Goal: Obtain resource: Download file/media

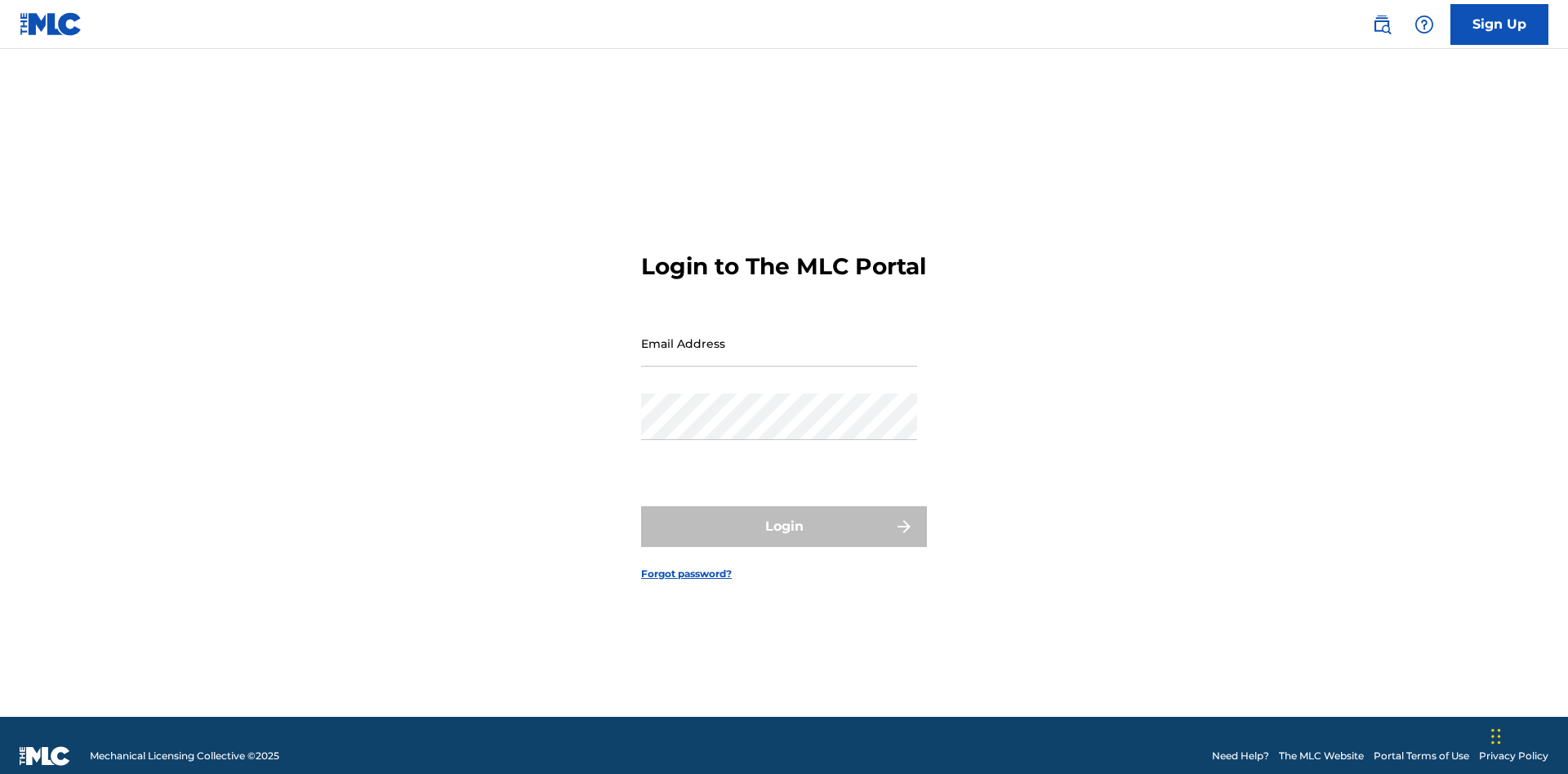
scroll to position [21, 0]
click at [780, 336] on input "Email Address" at bounding box center [780, 343] width 277 height 46
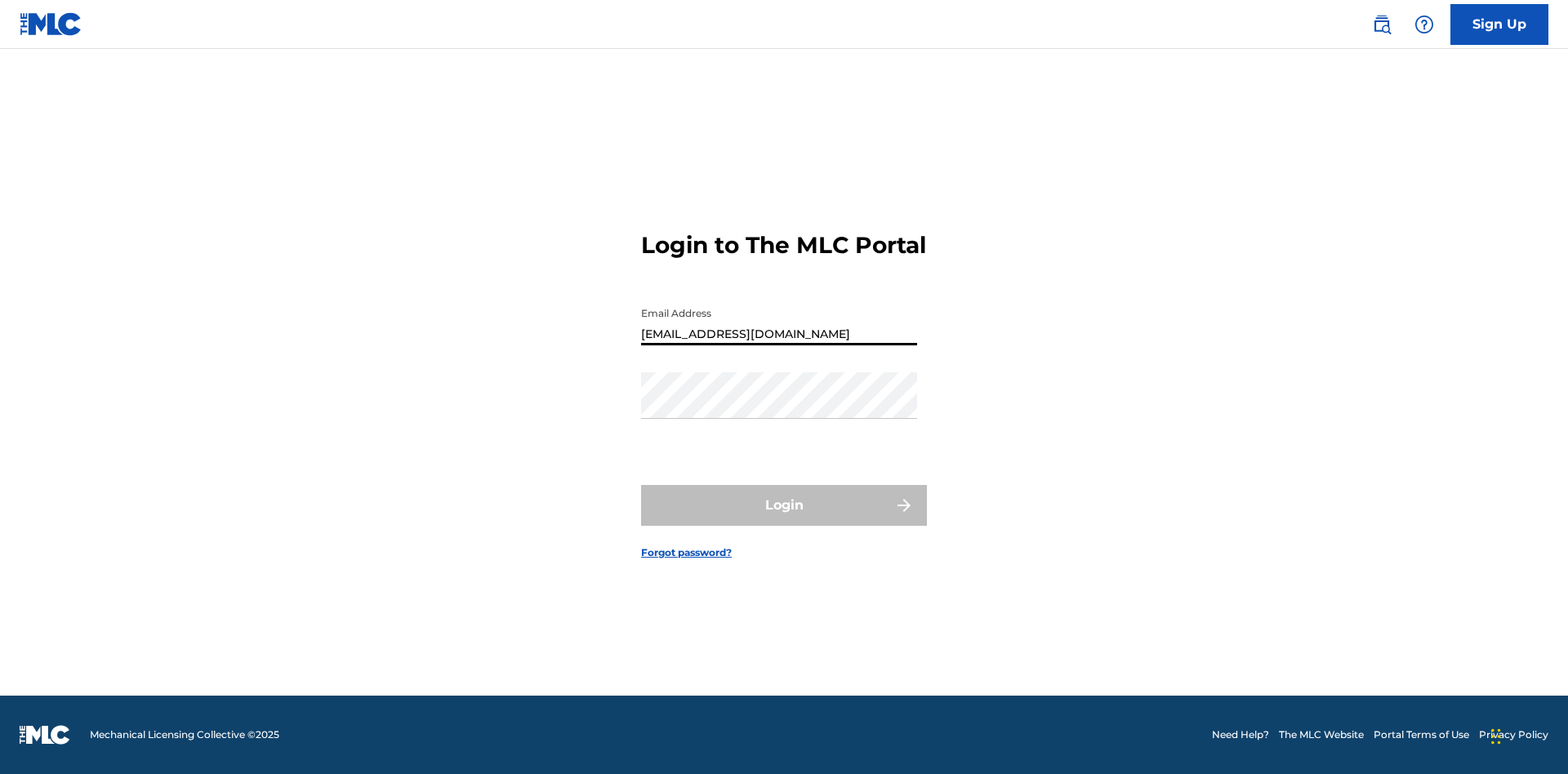
type input "[EMAIL_ADDRESS][DOMAIN_NAME]"
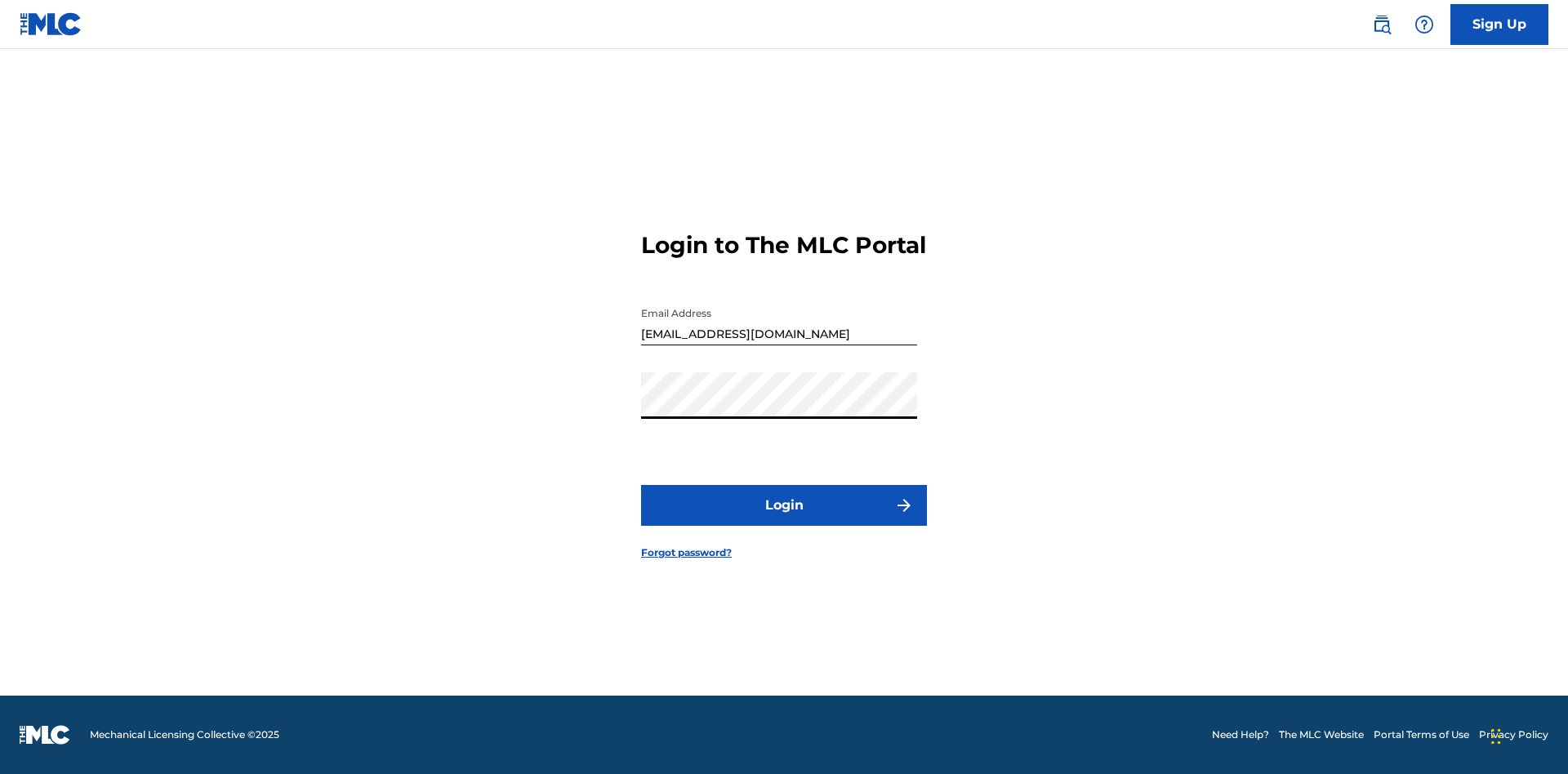
click at [784, 520] on button "Login" at bounding box center [784, 505] width 286 height 41
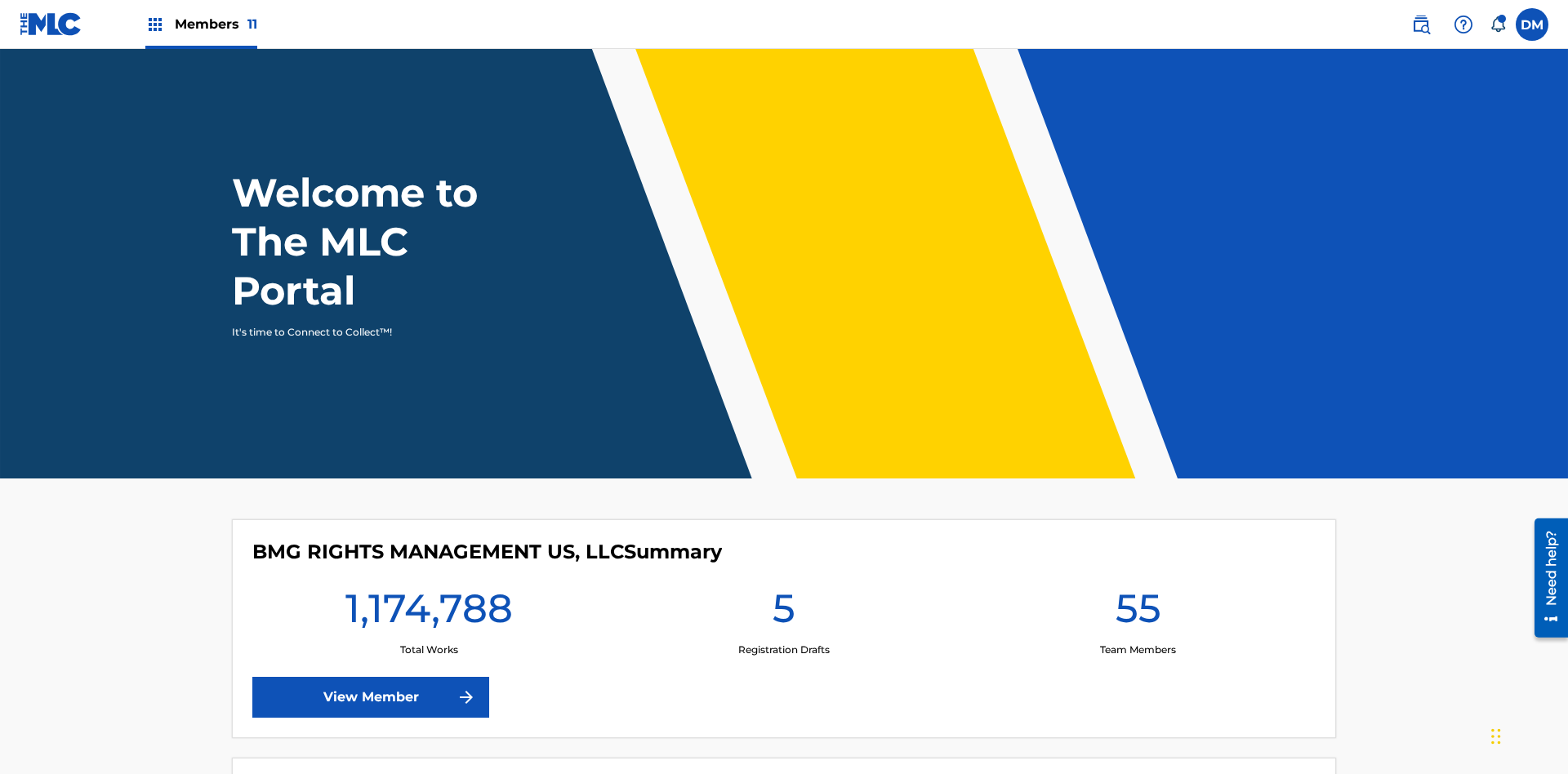
click at [201, 24] on span "Members 11" at bounding box center [216, 24] width 83 height 19
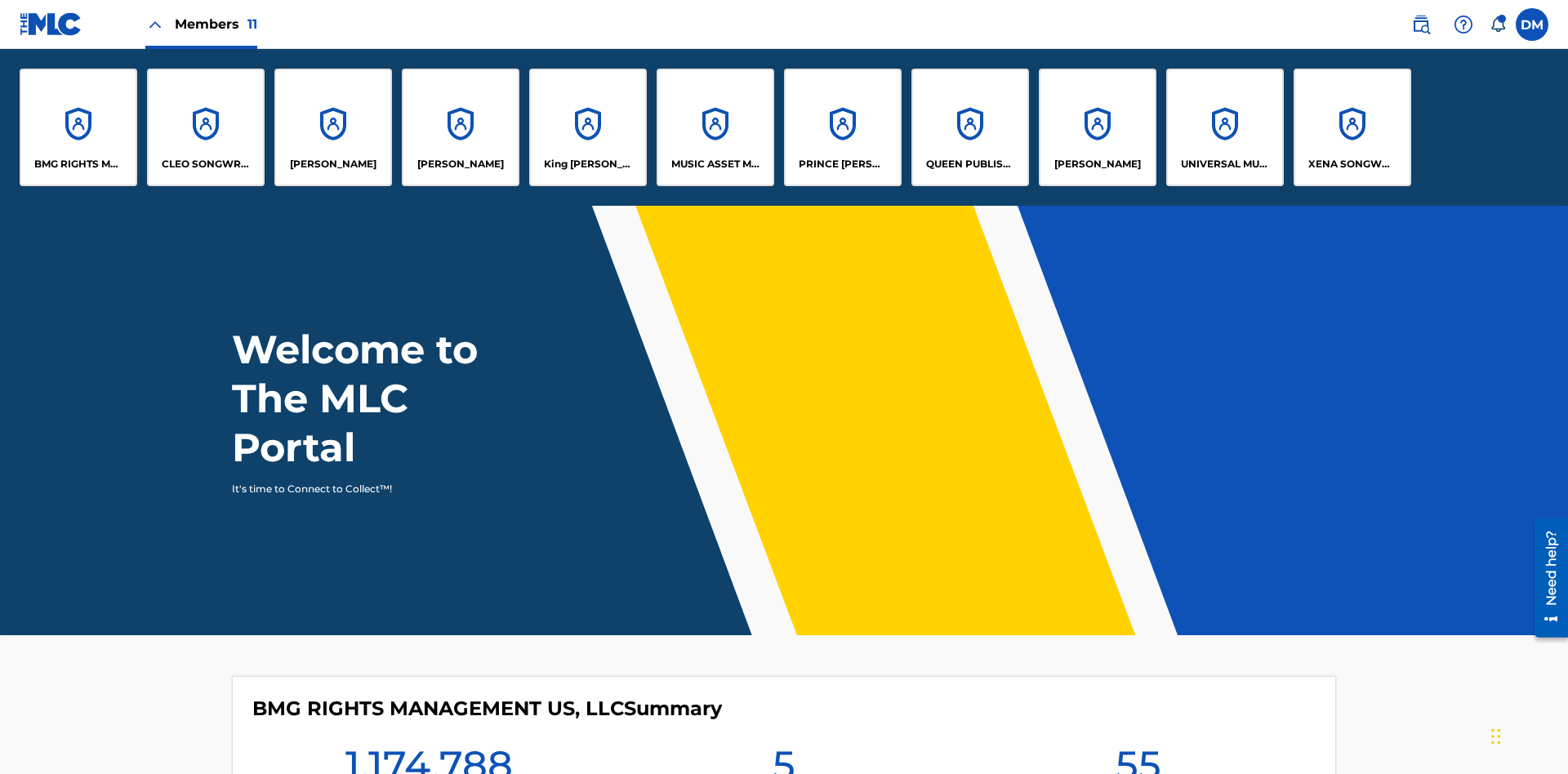
click at [1224, 164] on p "UNIVERSAL MUSIC PUB GROUP" at bounding box center [1225, 163] width 89 height 14
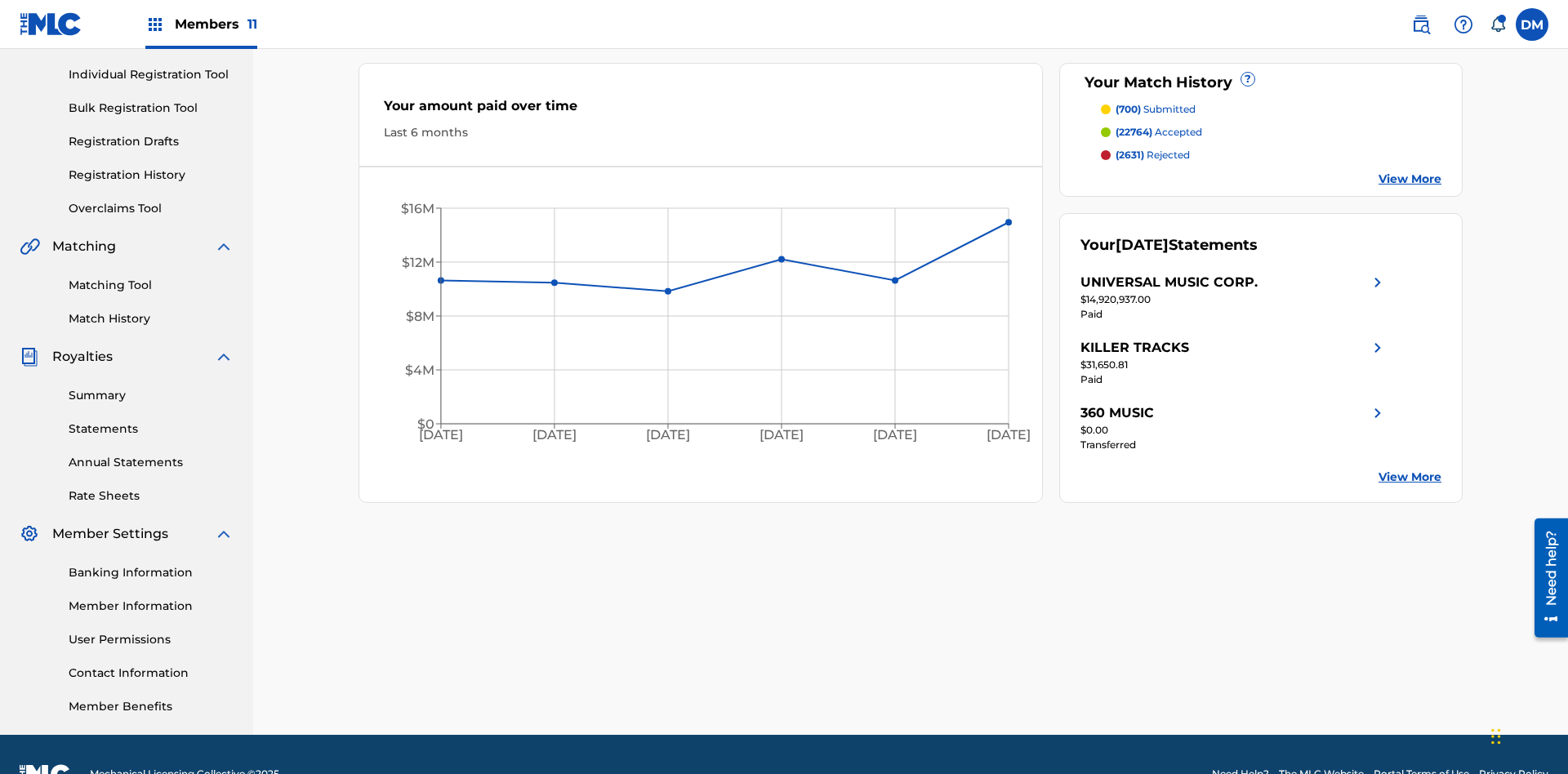
click at [151, 387] on link "Summary" at bounding box center [151, 396] width 165 height 17
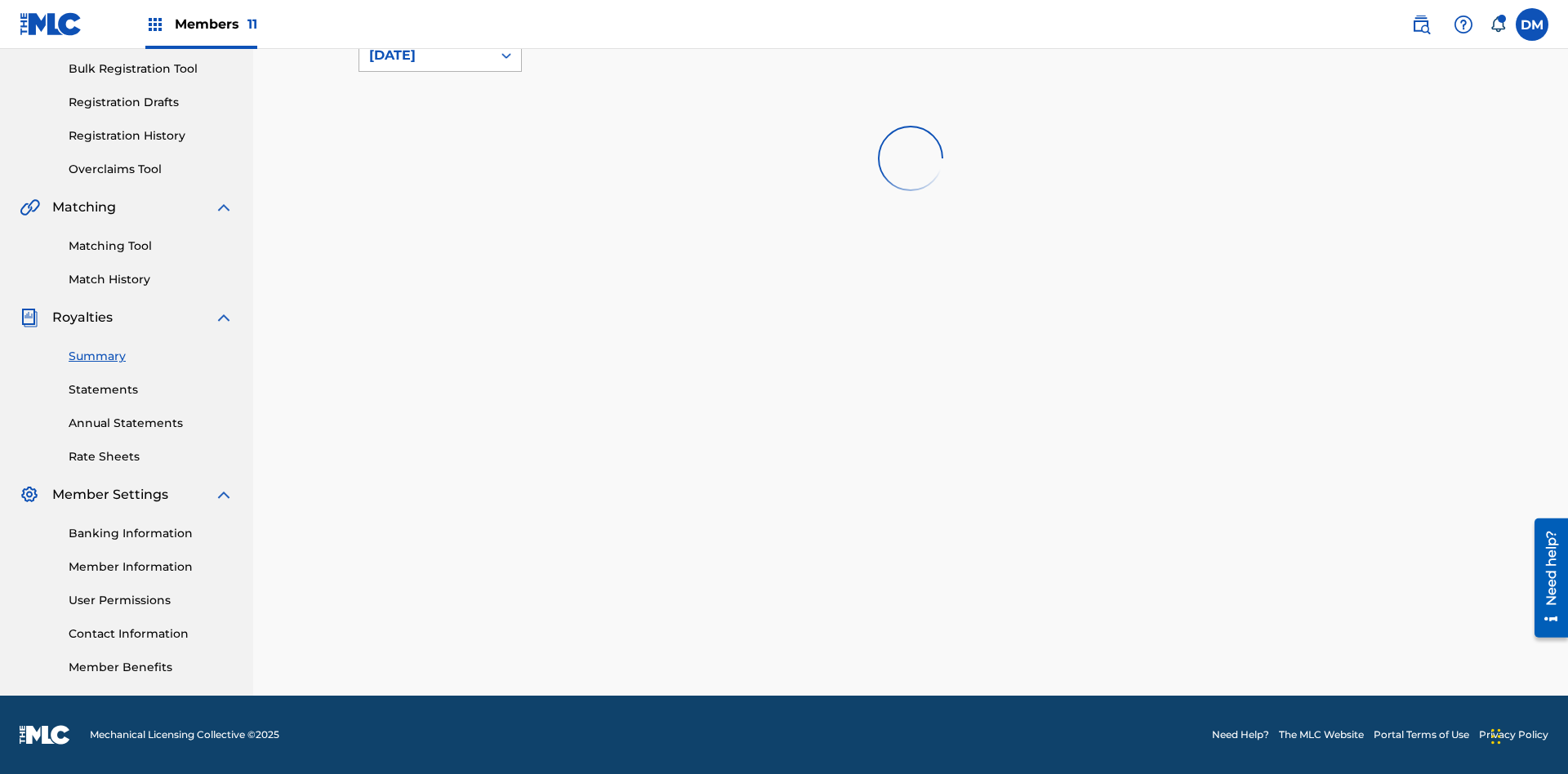
click at [425, 65] on div "[DATE]" at bounding box center [425, 56] width 112 height 19
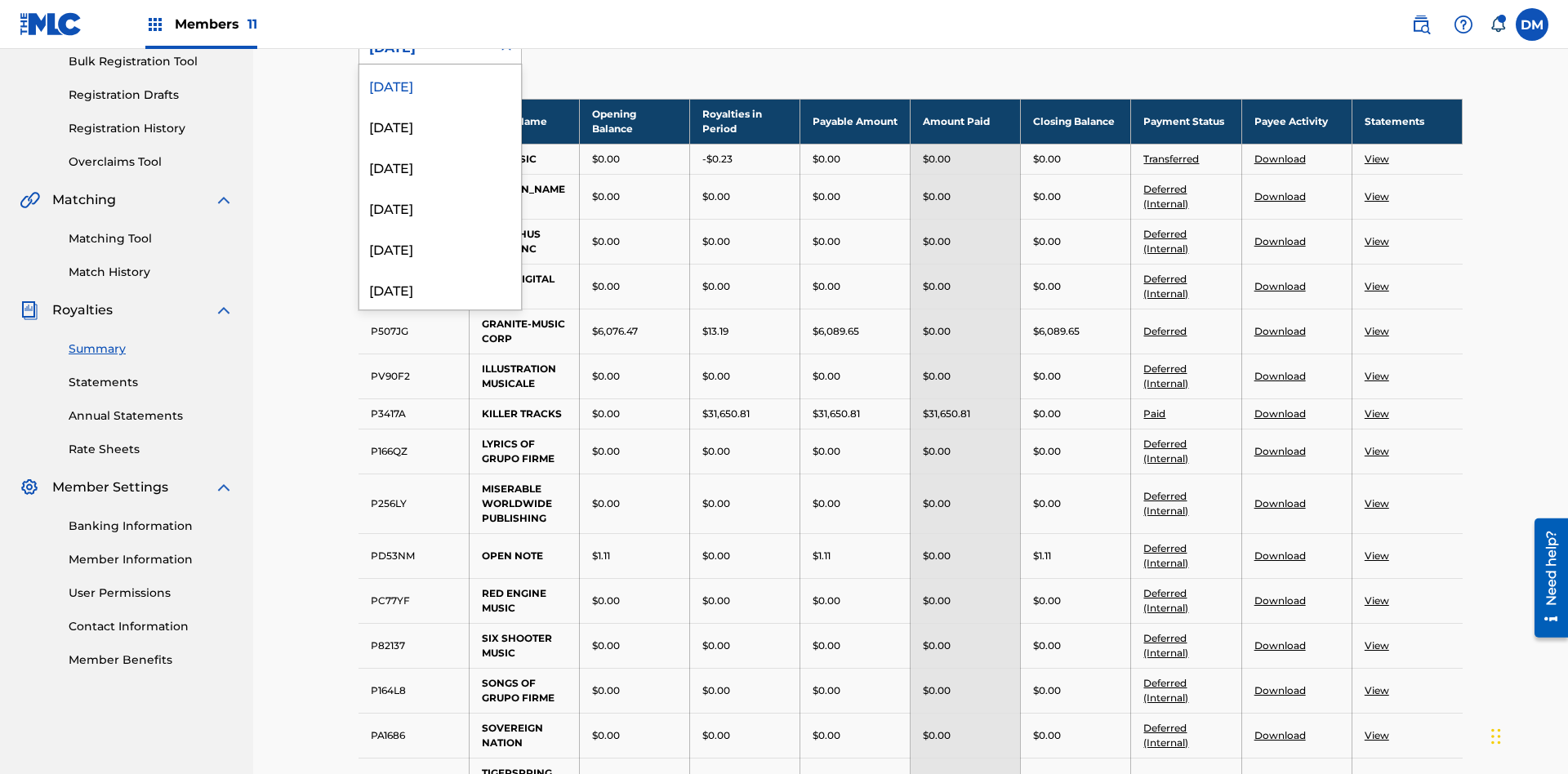
scroll to position [181, 0]
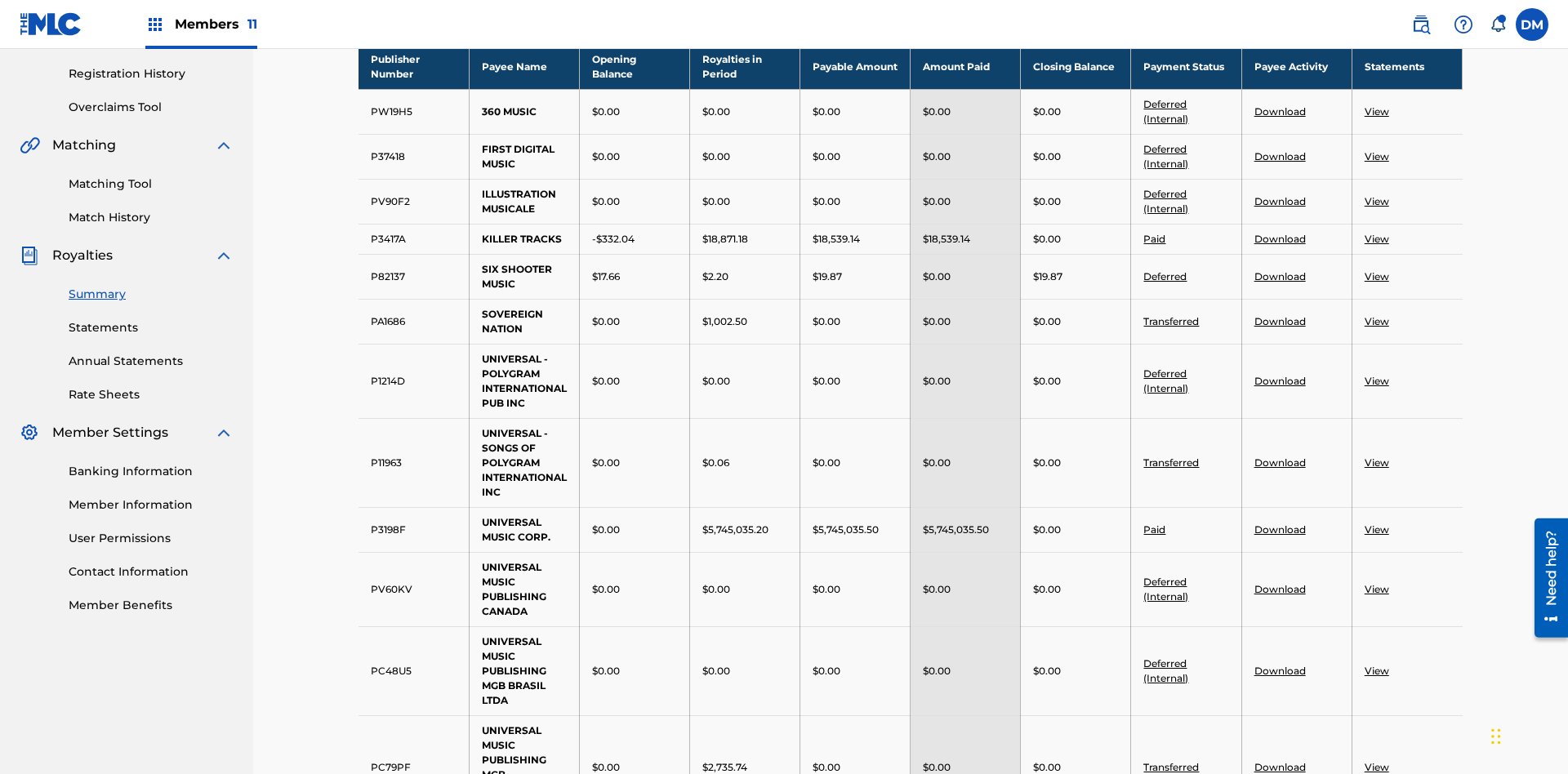
scroll to position [435, 0]
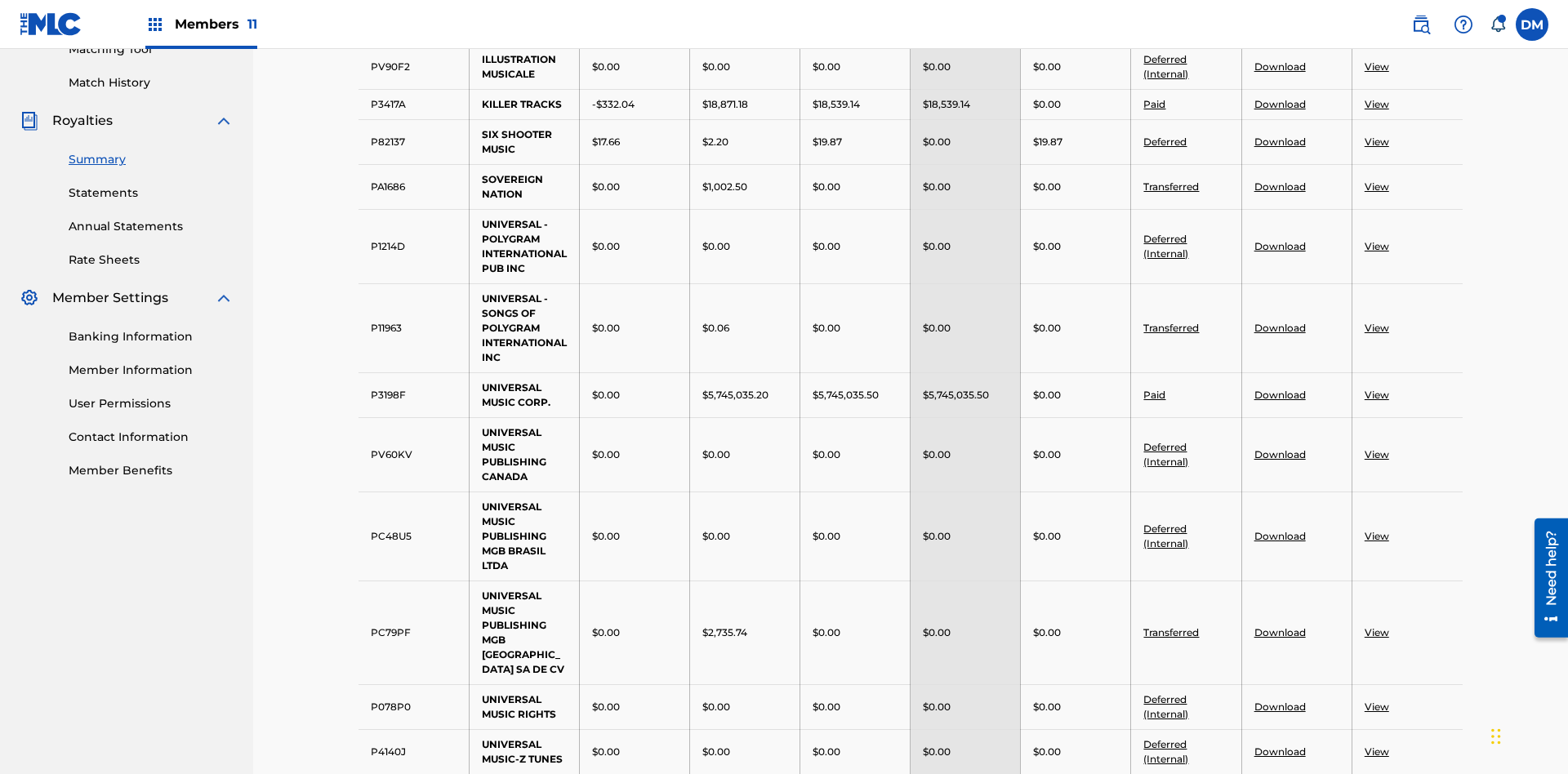
click at [1155, 104] on link "Paid" at bounding box center [1154, 104] width 22 height 12
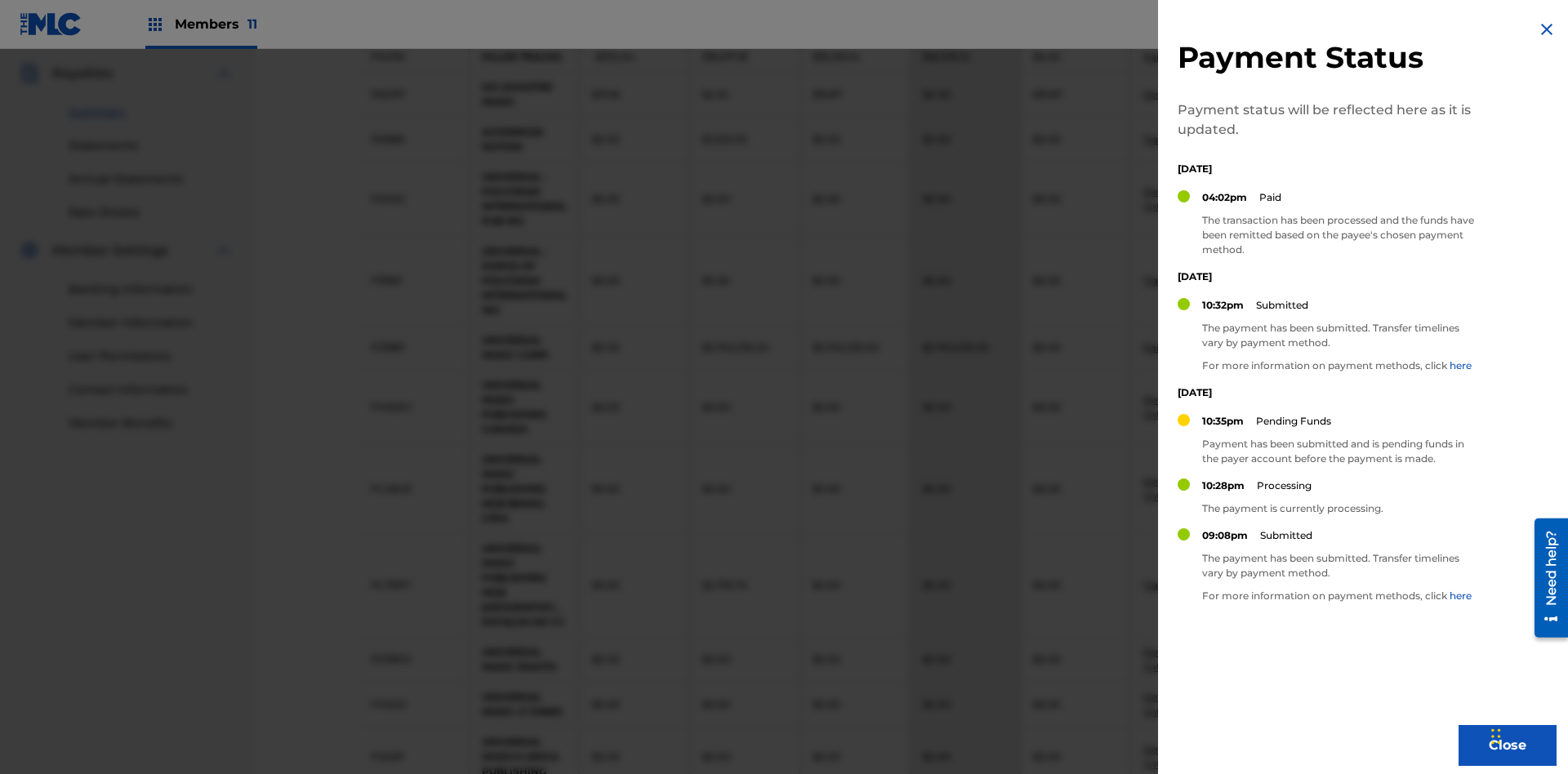
click at [1547, 30] on img at bounding box center [1547, 29] width 19 height 19
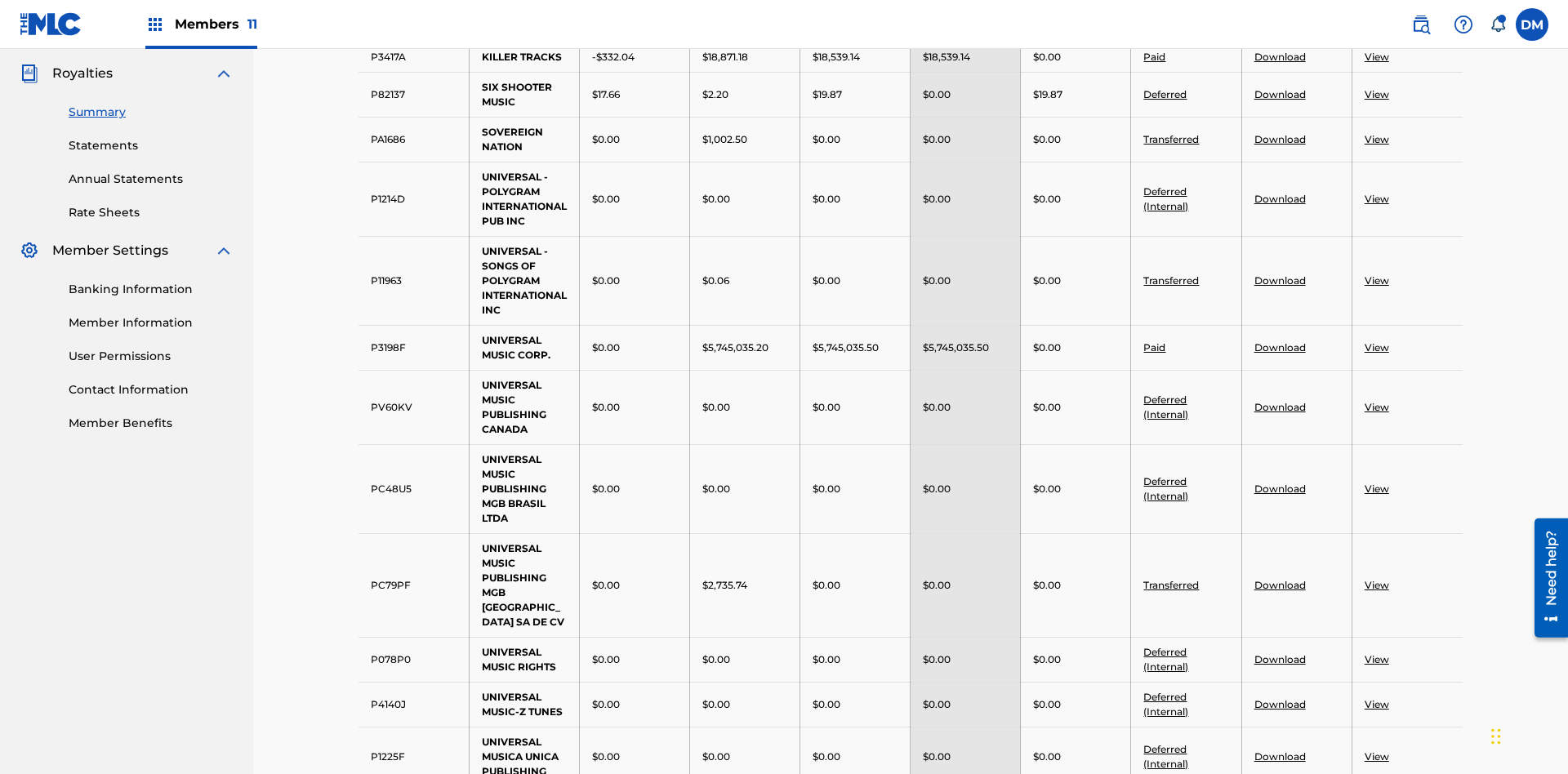
scroll to position [346, 0]
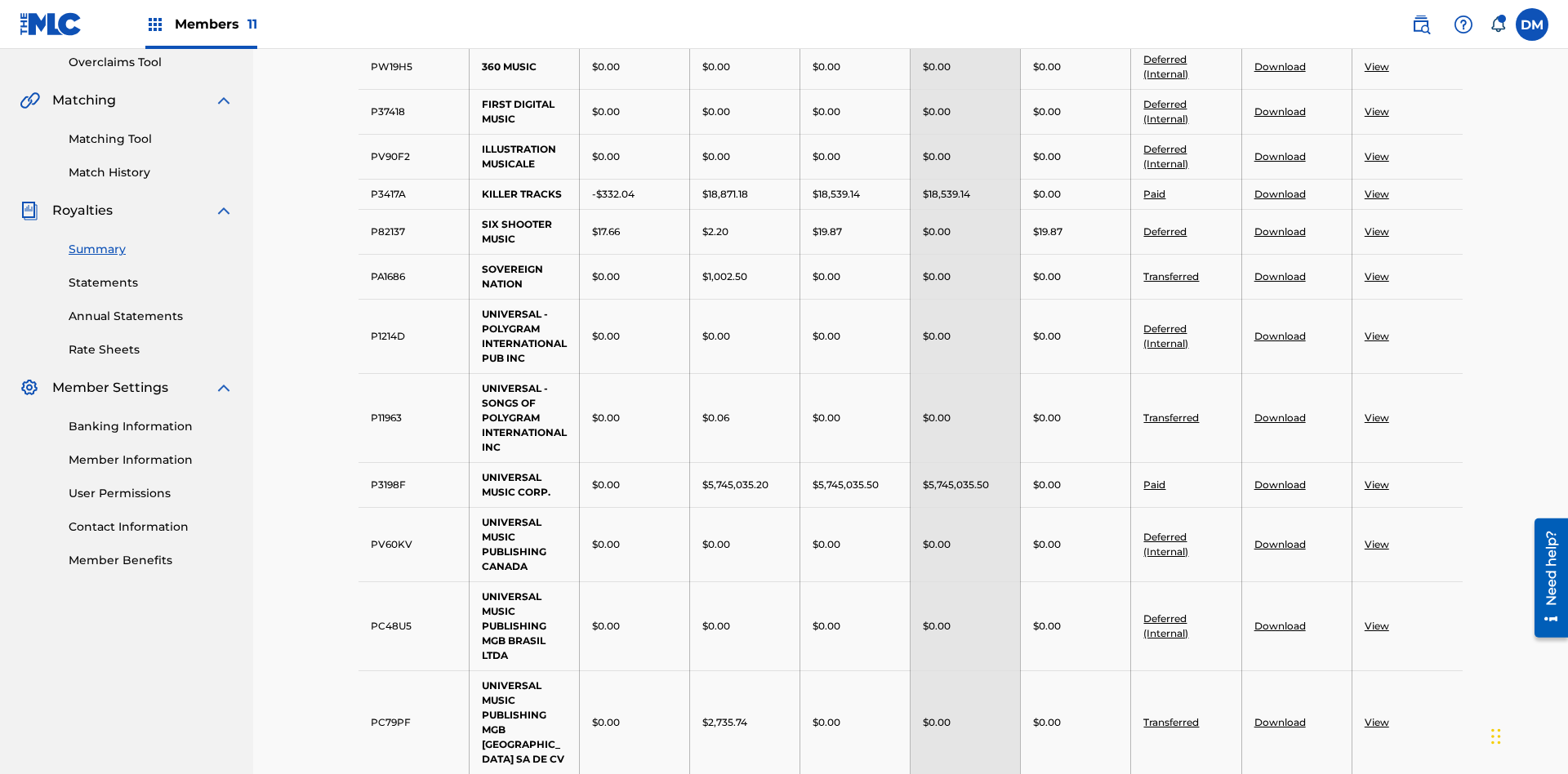
click at [1166, 104] on link "Deferred (Internal)" at bounding box center [1166, 111] width 45 height 27
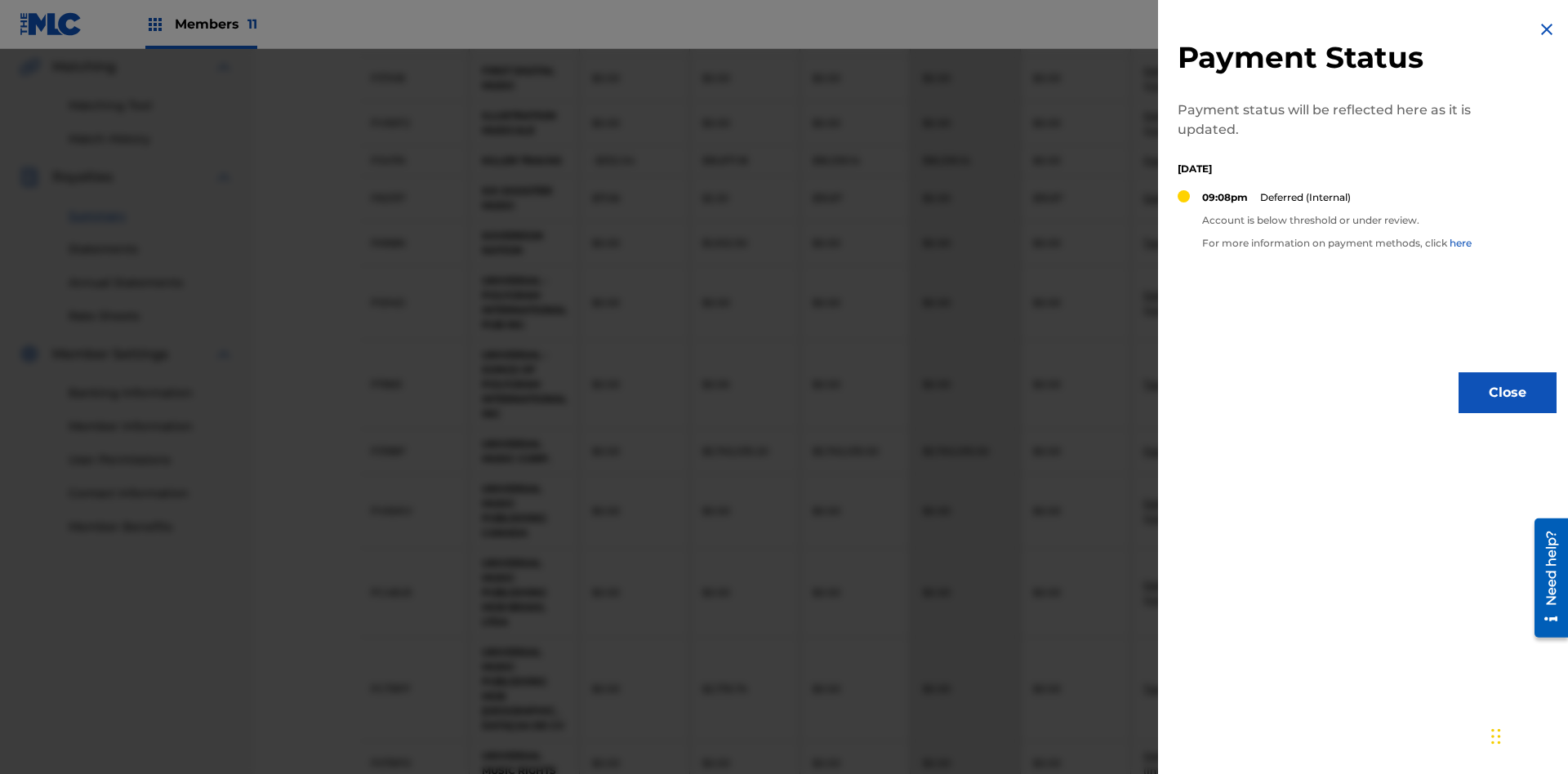
click at [1547, 30] on img at bounding box center [1547, 29] width 19 height 19
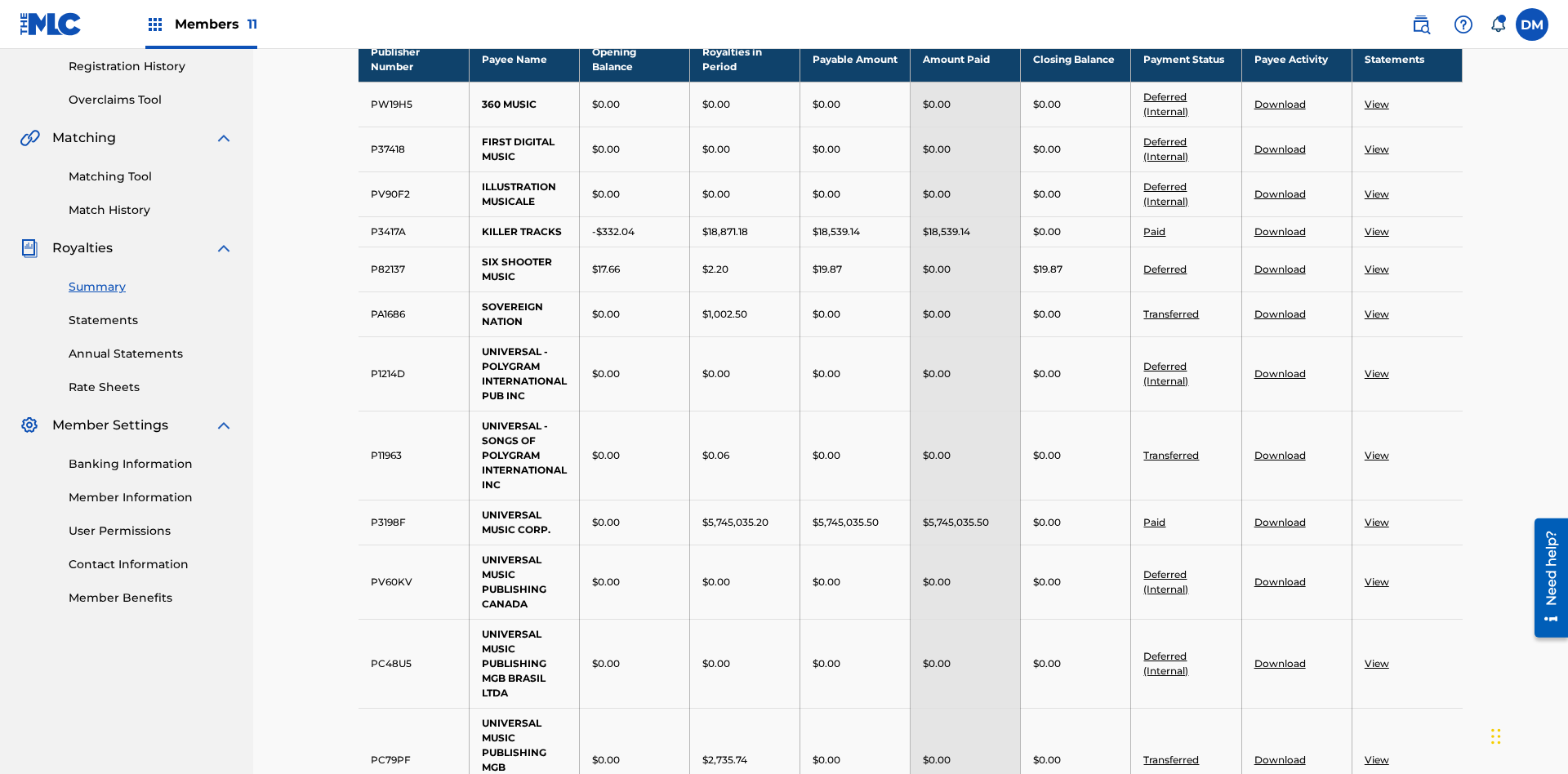
click at [1279, 226] on link "Download" at bounding box center [1281, 231] width 52 height 12
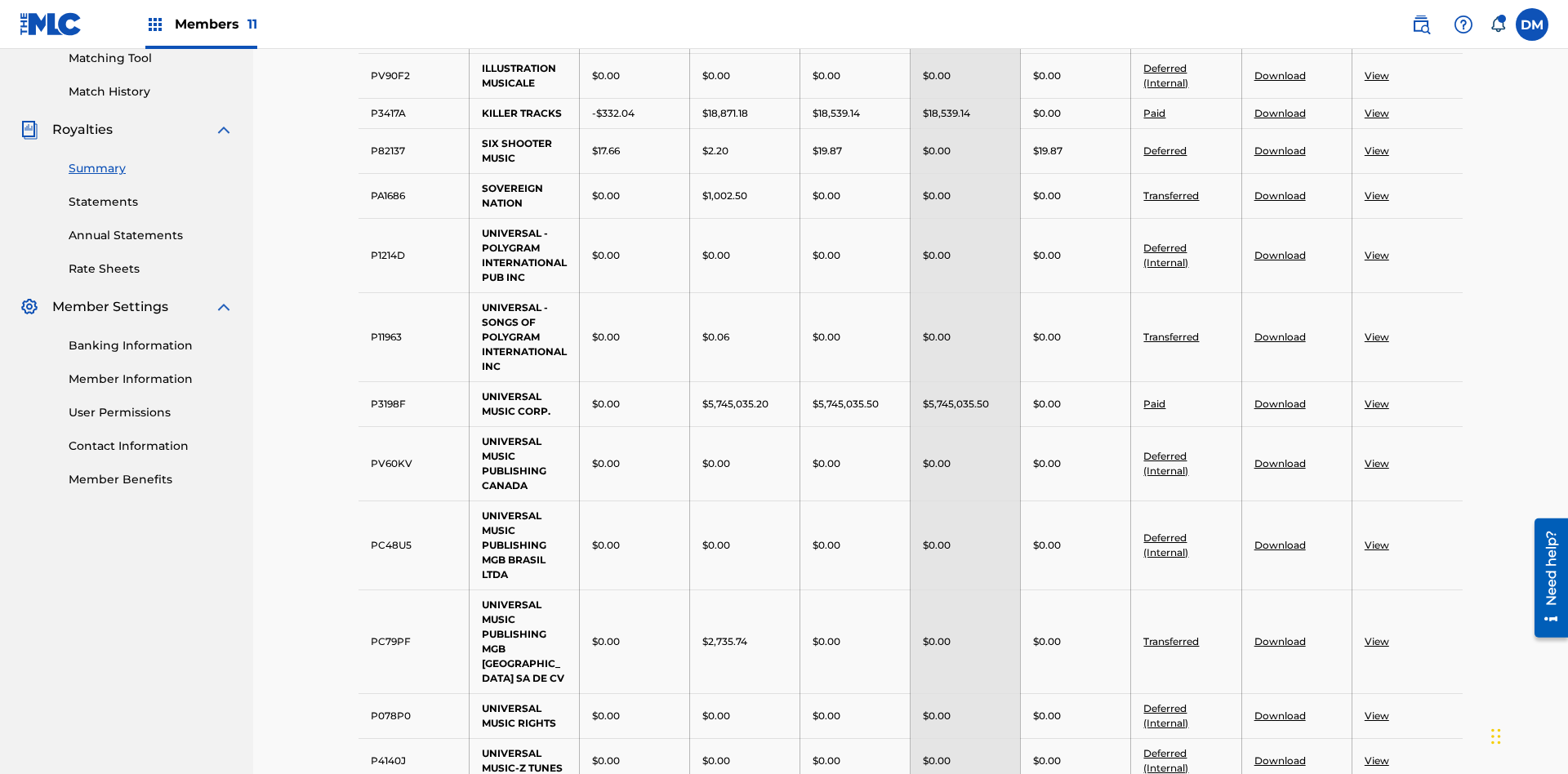
scroll to position [710, 0]
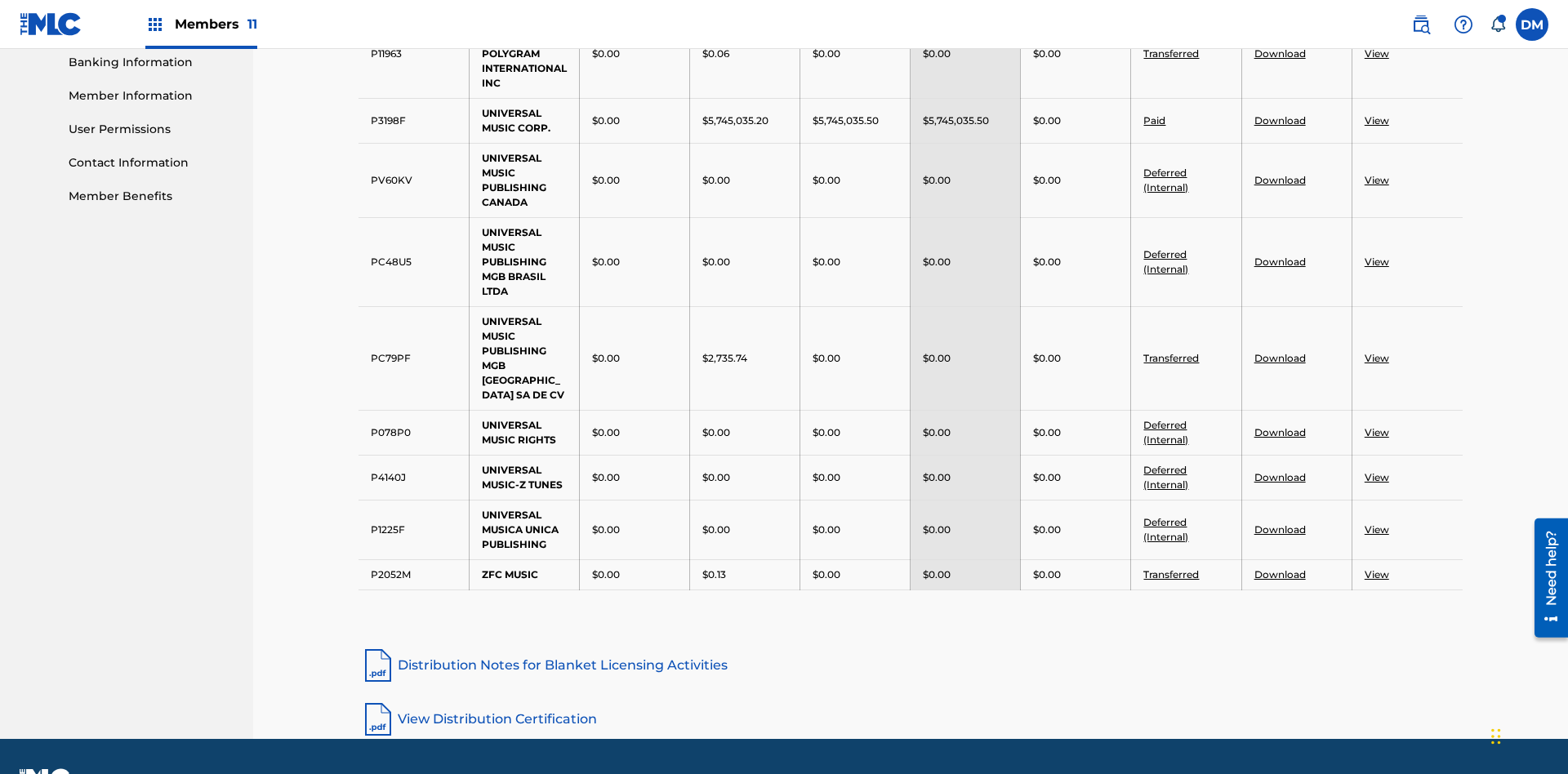
click at [1279, 120] on link "Download" at bounding box center [1281, 120] width 52 height 12
click at [1376, 114] on link "View" at bounding box center [1378, 120] width 25 height 12
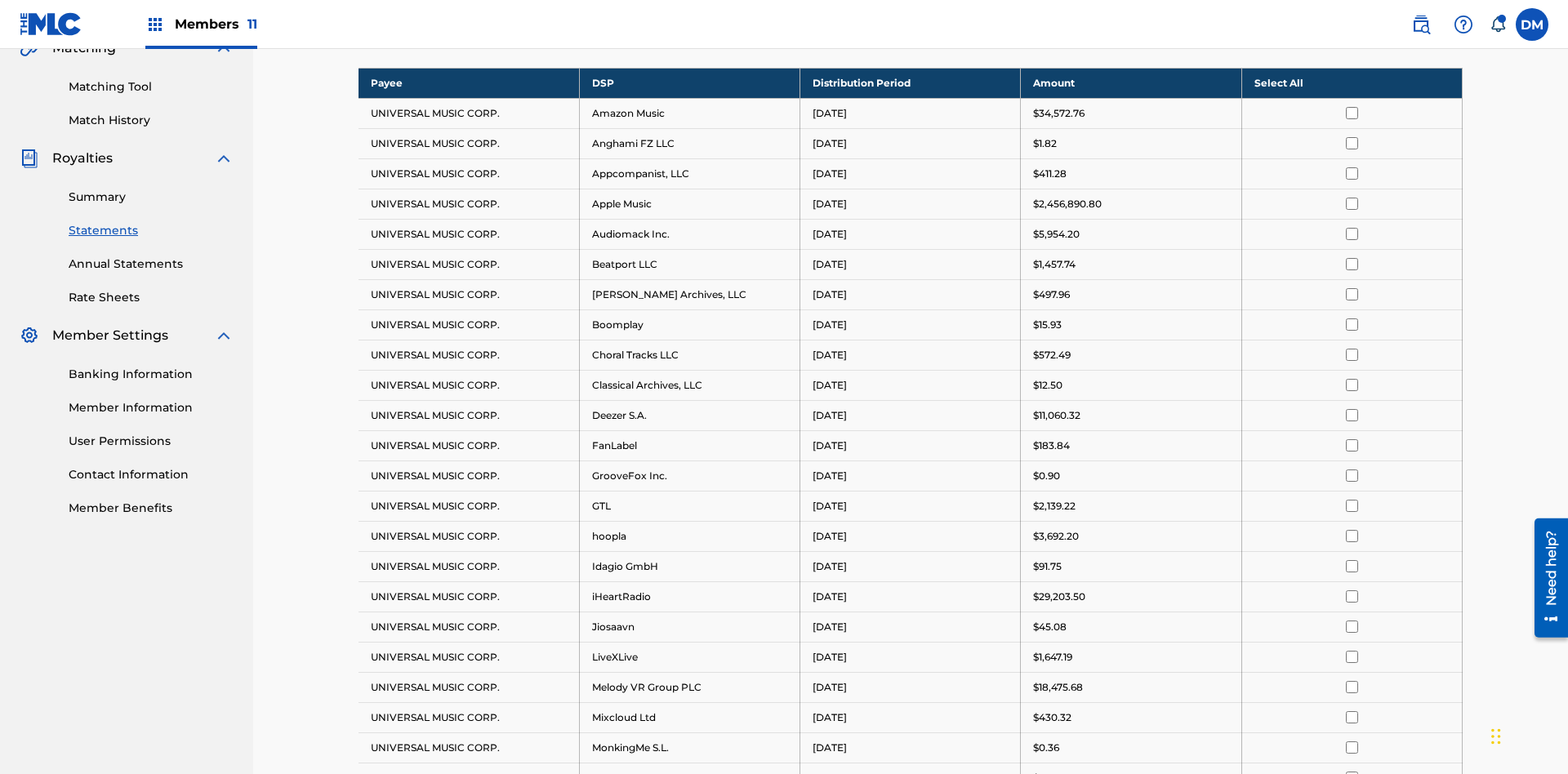
click at [1352, 107] on input "checkbox" at bounding box center [1352, 112] width 12 height 12
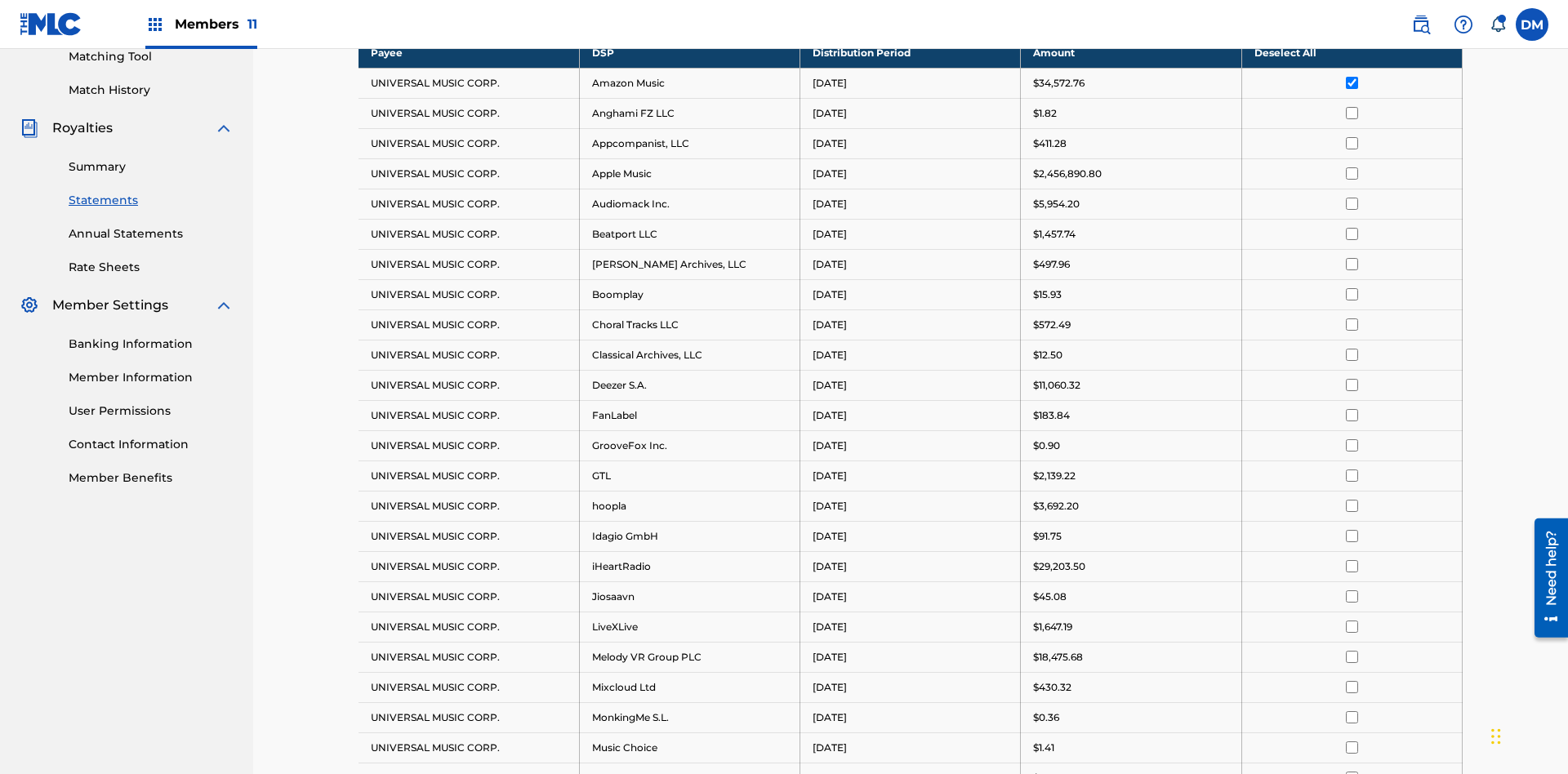
click at [1352, 107] on input "checkbox" at bounding box center [1352, 112] width 12 height 12
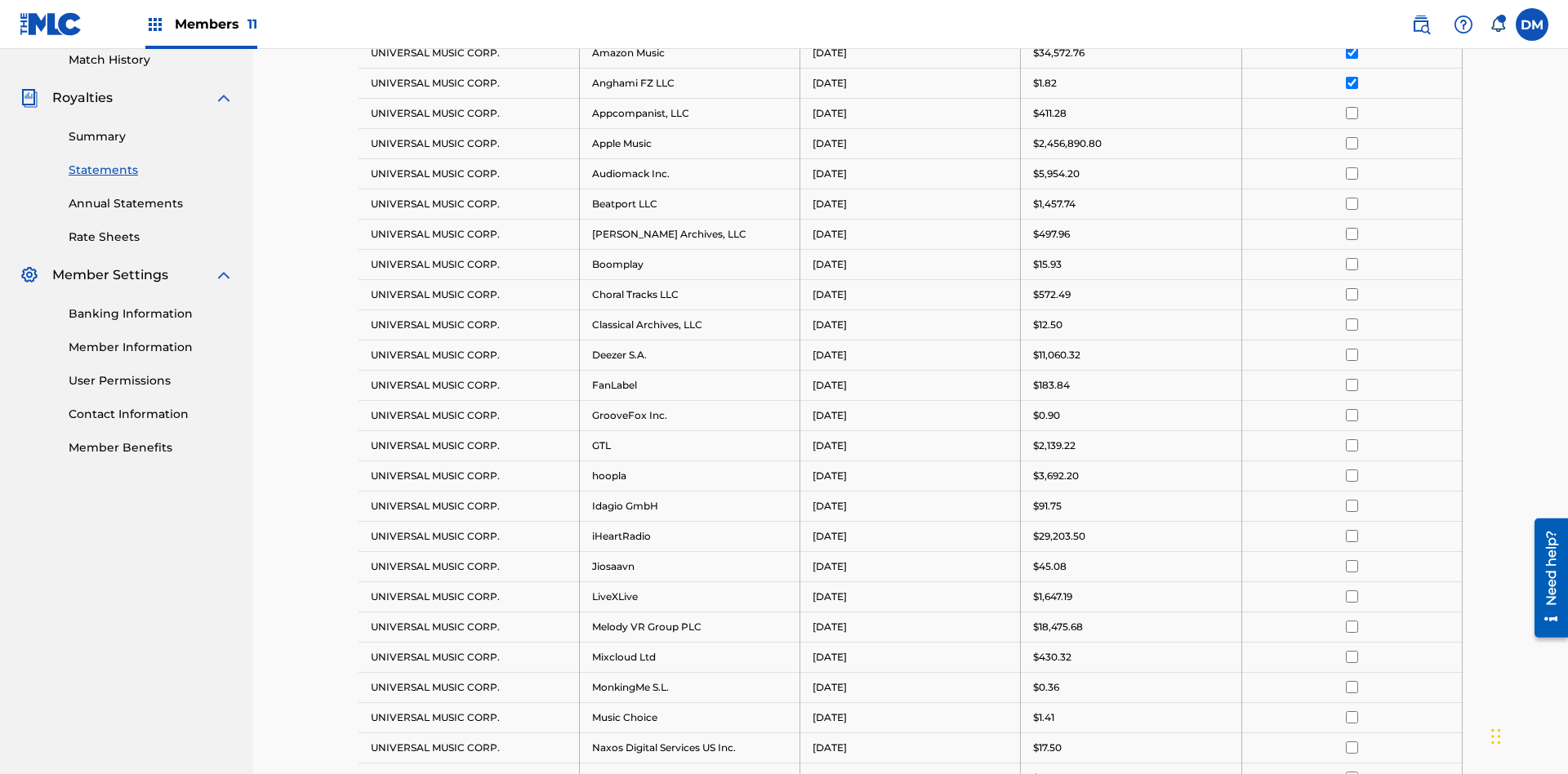
click at [1352, 107] on input "checkbox" at bounding box center [1352, 112] width 12 height 12
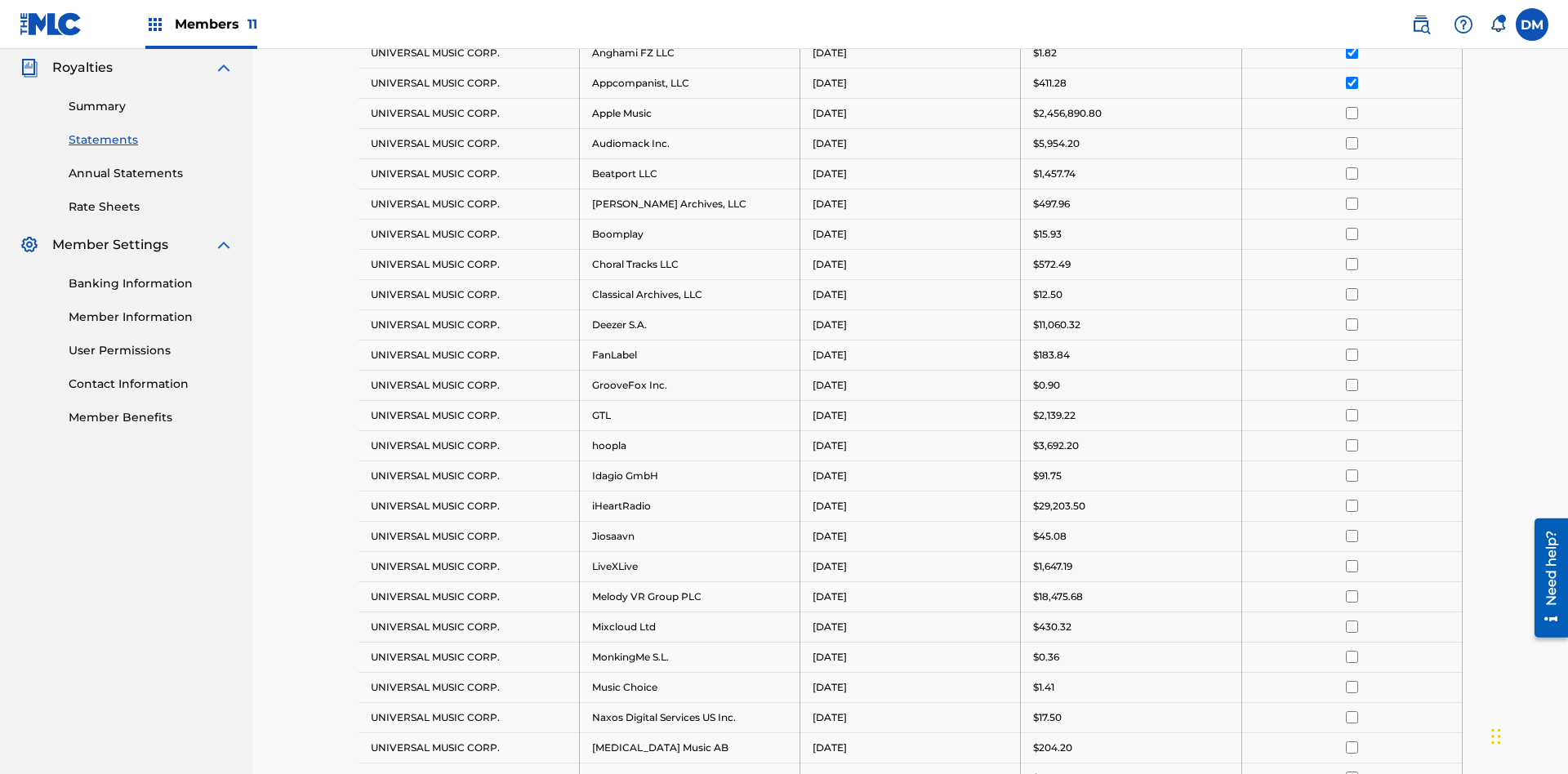
click at [1352, 107] on input "checkbox" at bounding box center [1352, 112] width 12 height 12
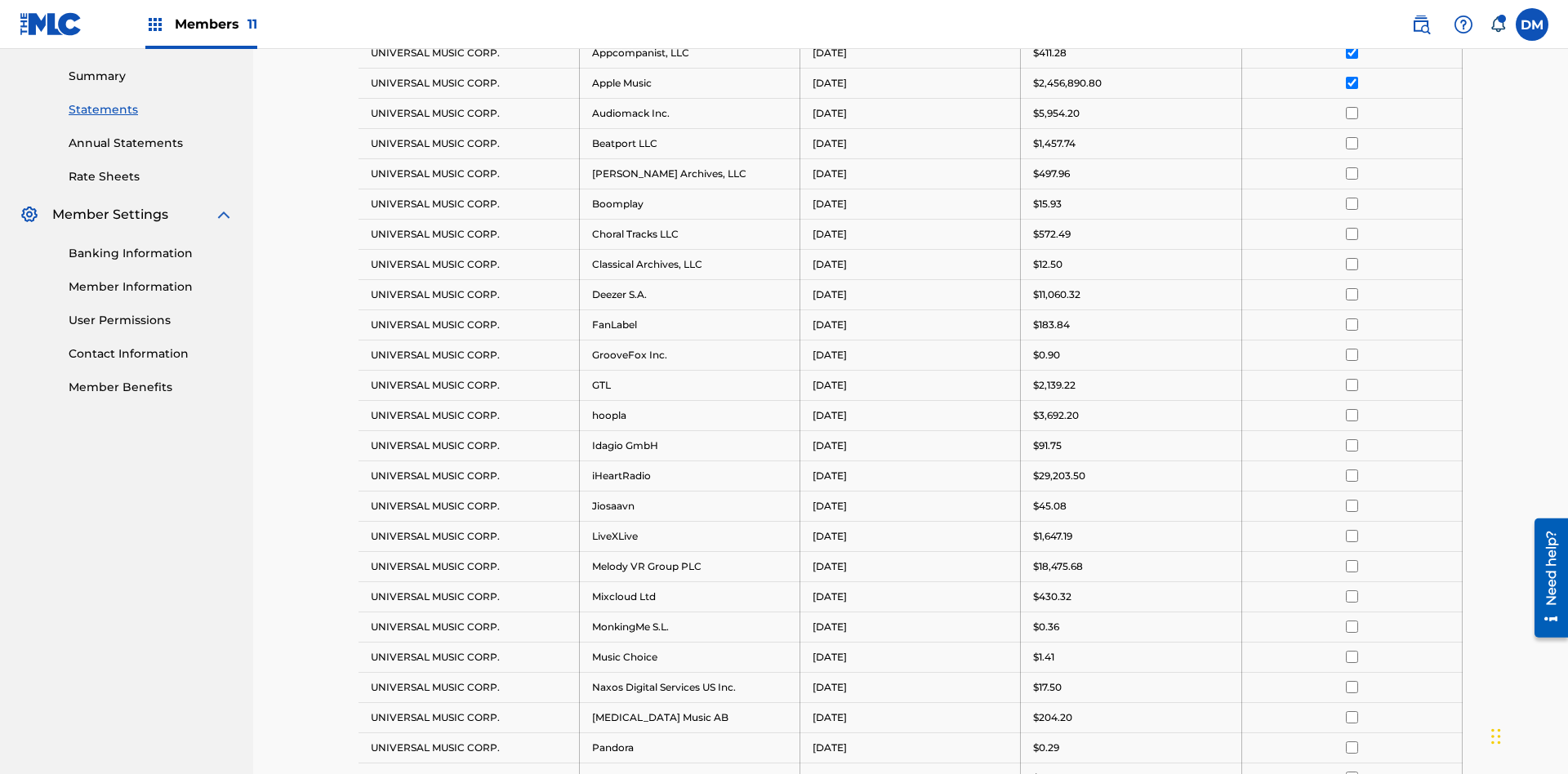
click at [1352, 107] on input "checkbox" at bounding box center [1352, 112] width 12 height 12
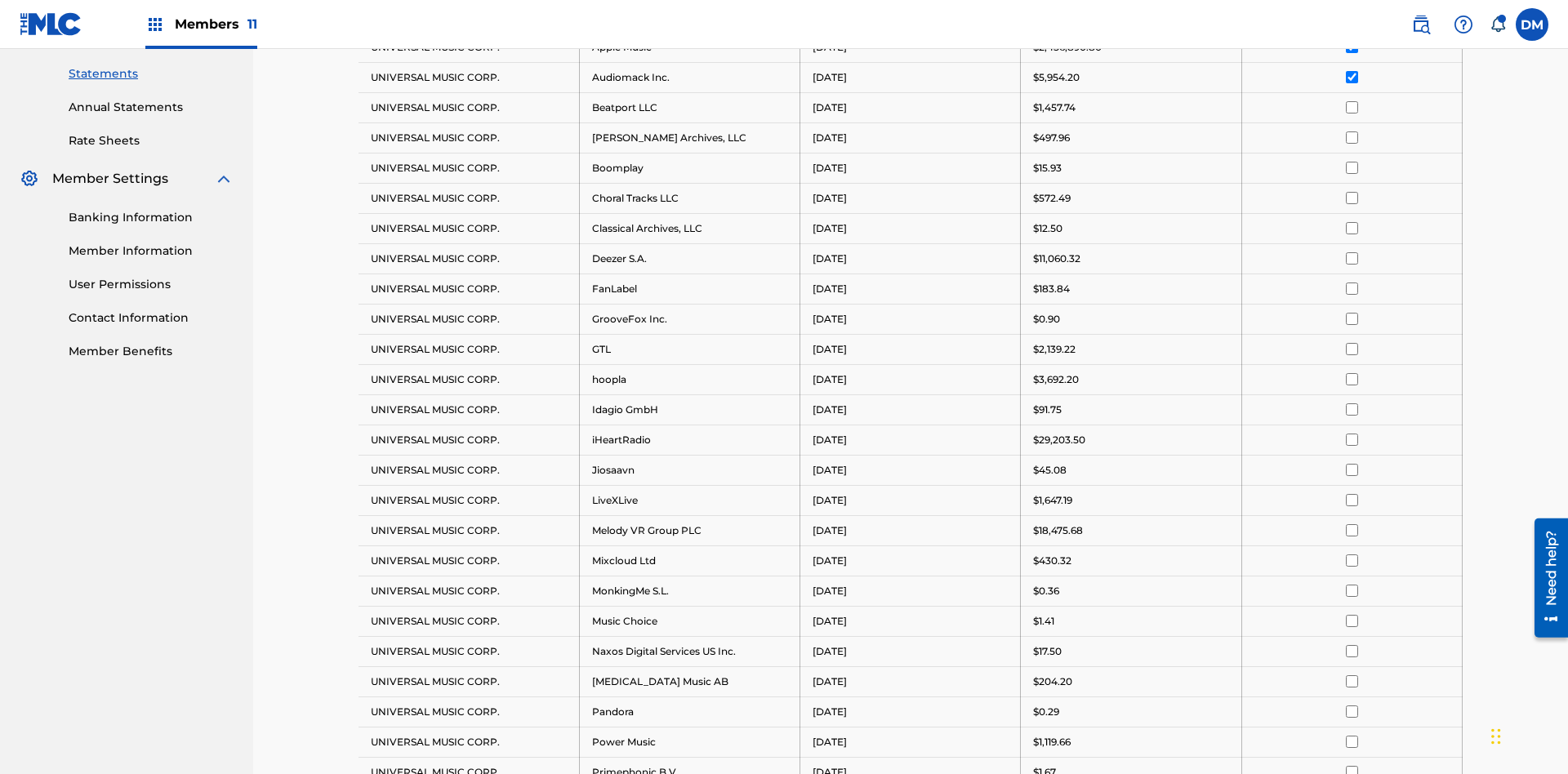
click at [1352, 104] on input "checkbox" at bounding box center [1352, 107] width 12 height 12
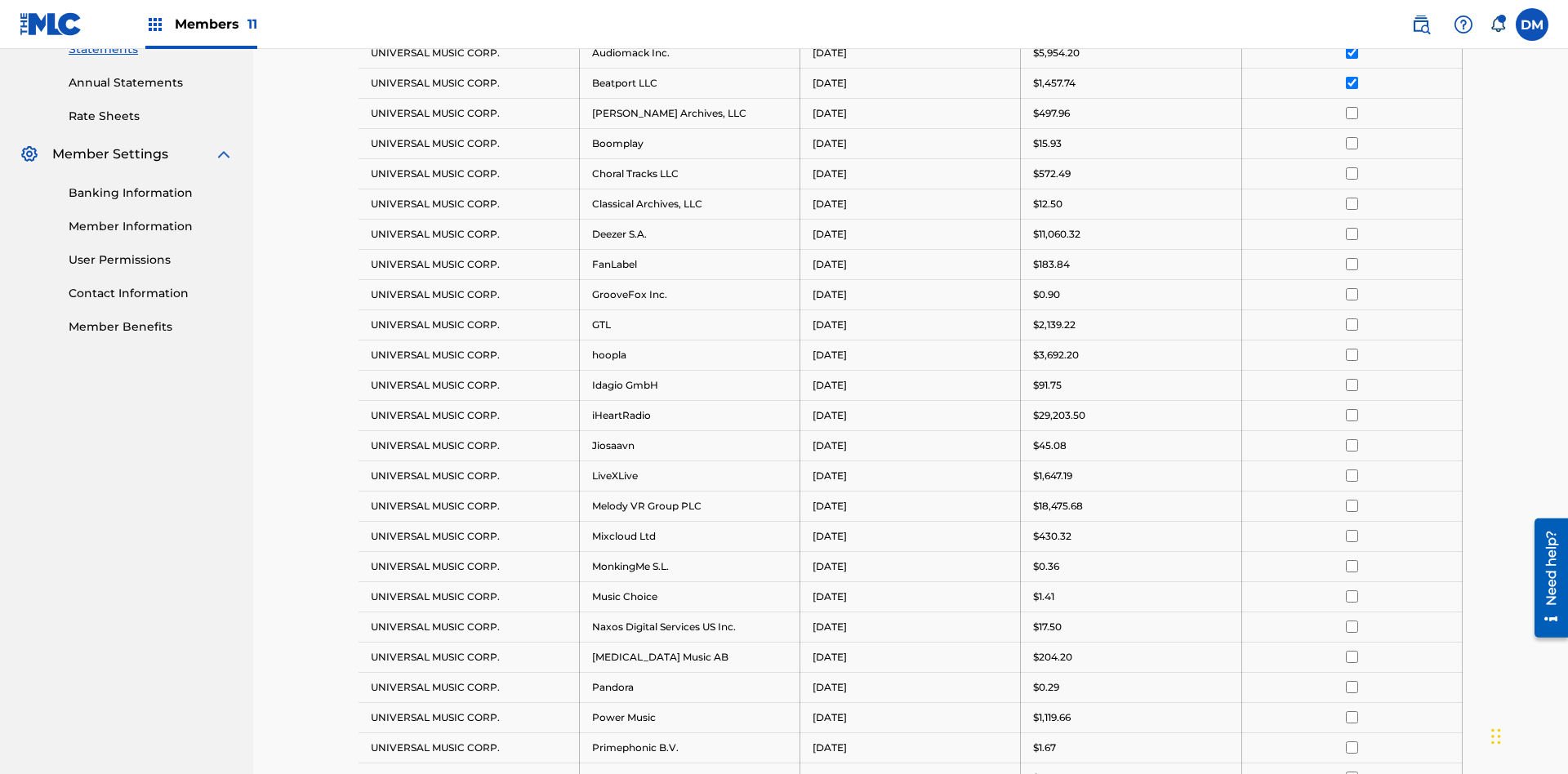
click at [1352, 107] on input "checkbox" at bounding box center [1352, 112] width 12 height 12
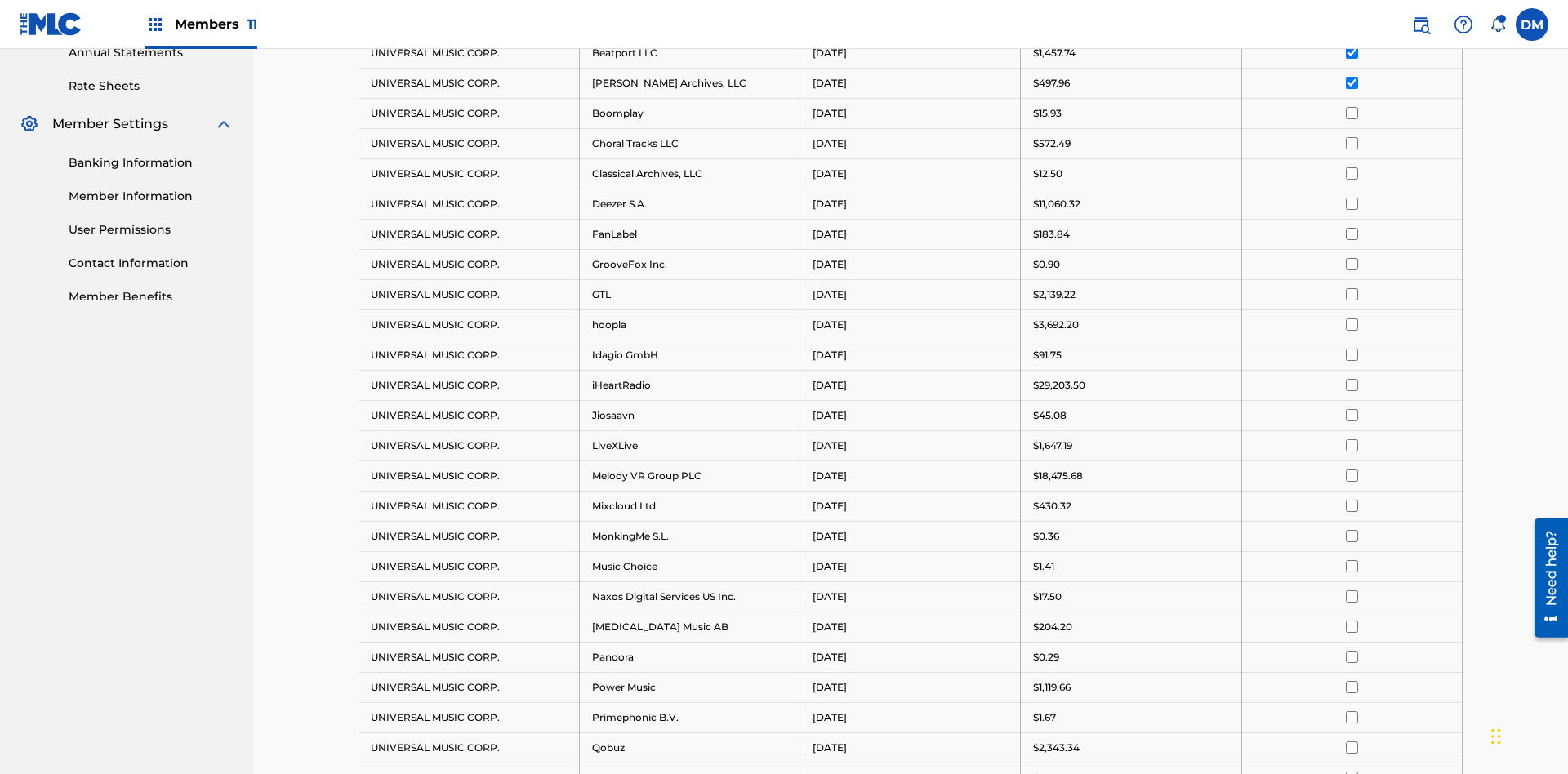
click at [1352, 107] on input "checkbox" at bounding box center [1352, 112] width 12 height 12
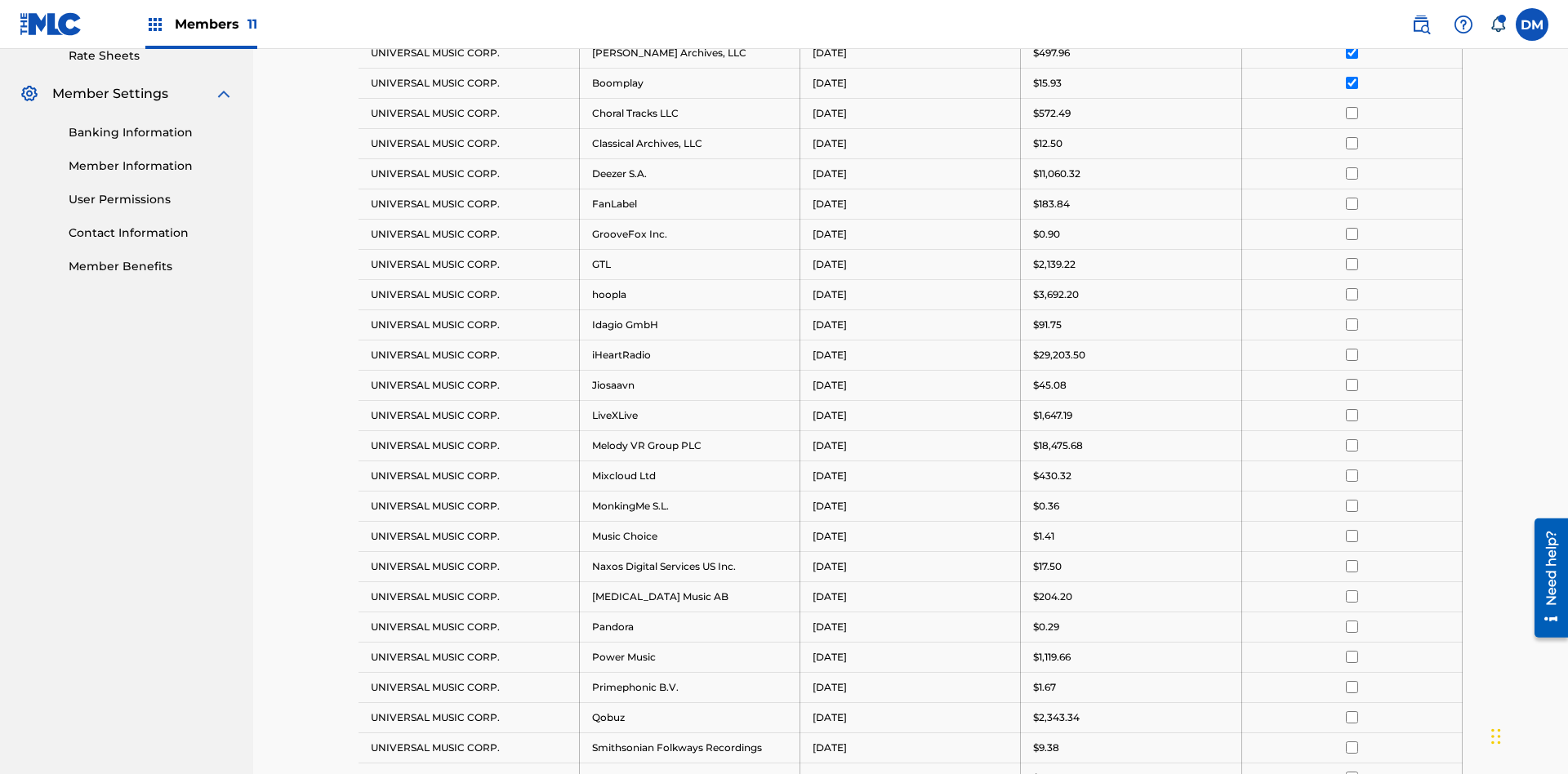
click at [1352, 107] on input "checkbox" at bounding box center [1352, 112] width 12 height 12
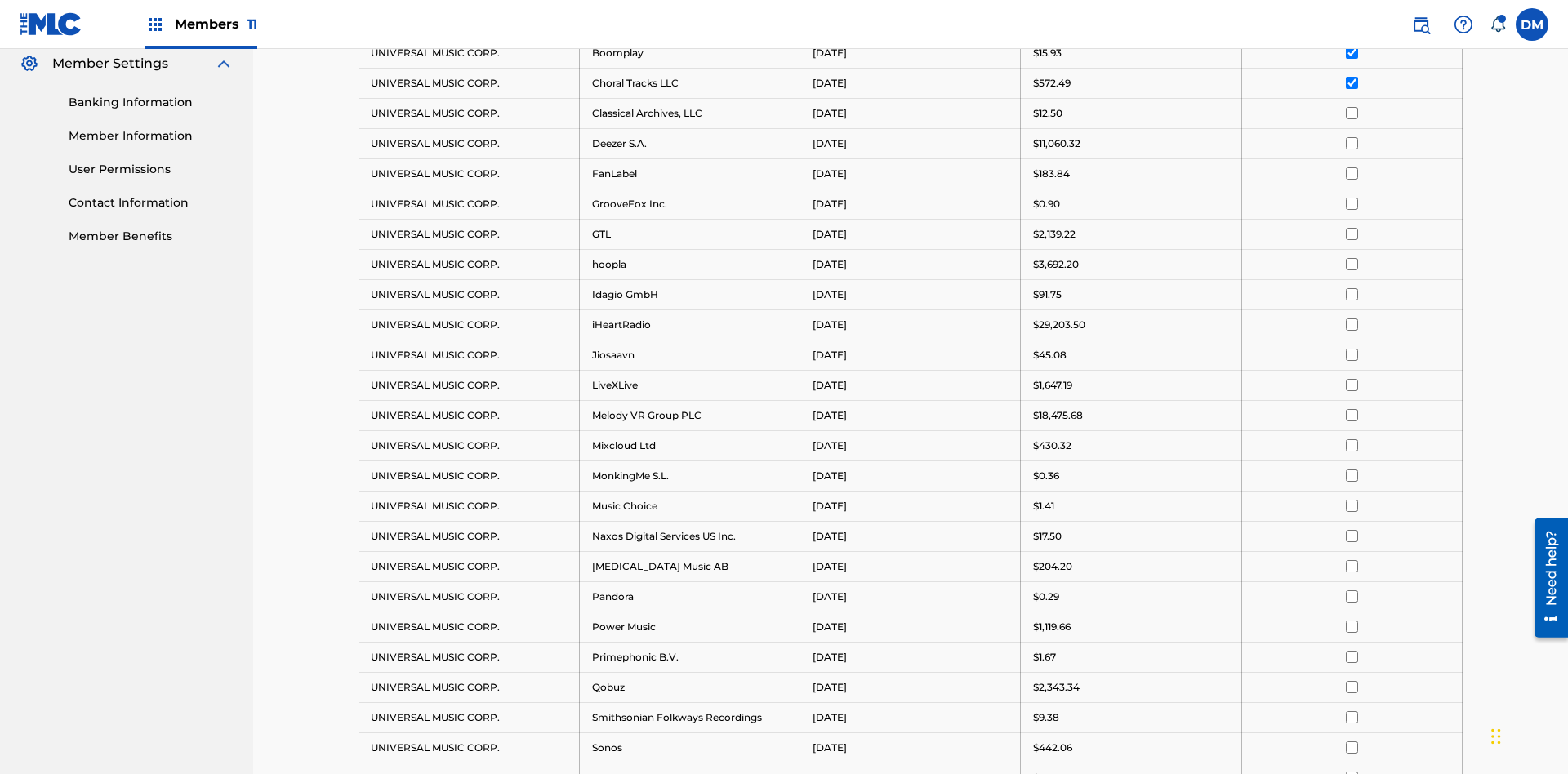
click at [1352, 107] on input "checkbox" at bounding box center [1352, 112] width 12 height 12
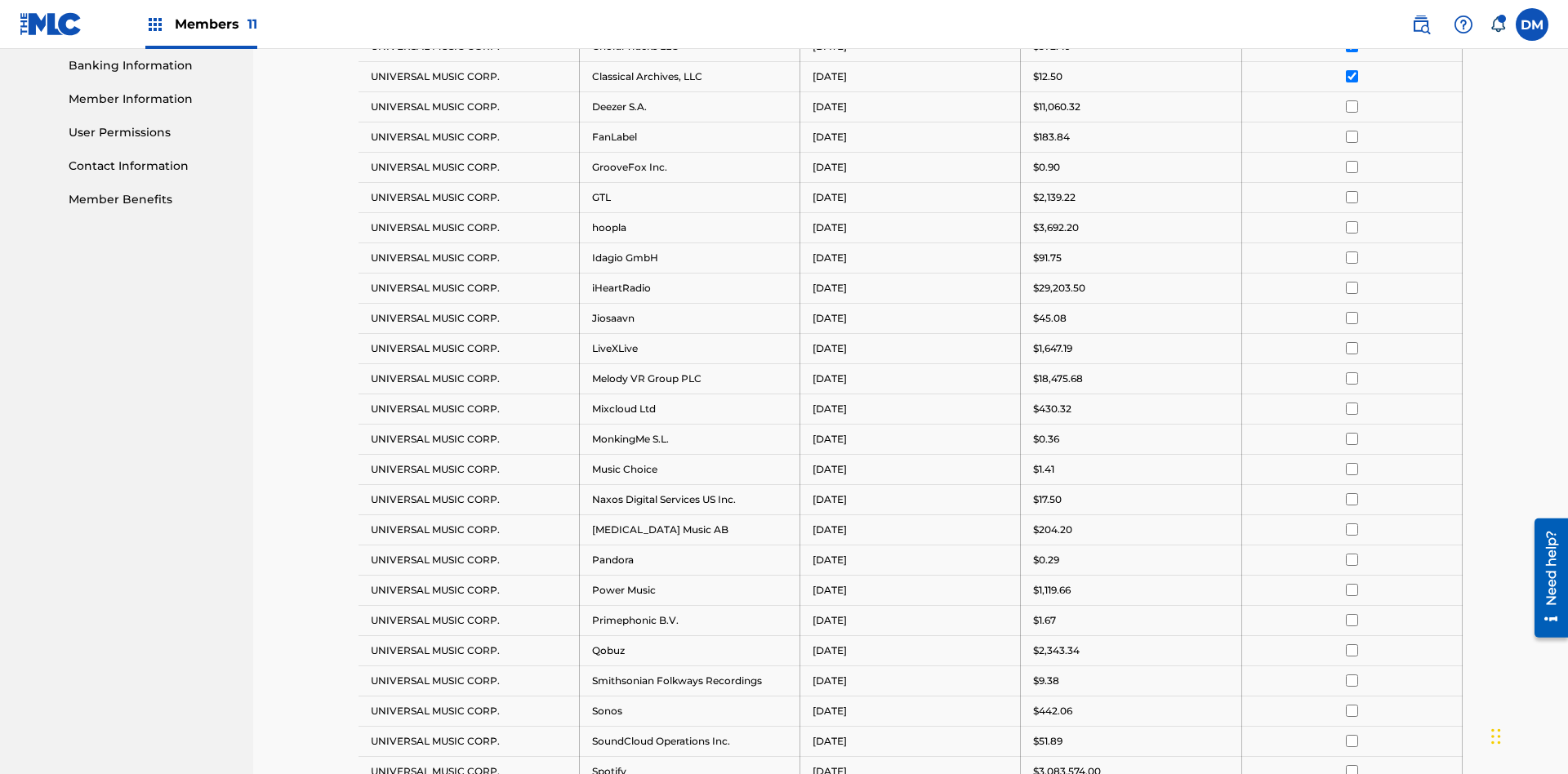
click at [1352, 104] on input "checkbox" at bounding box center [1352, 107] width 12 height 12
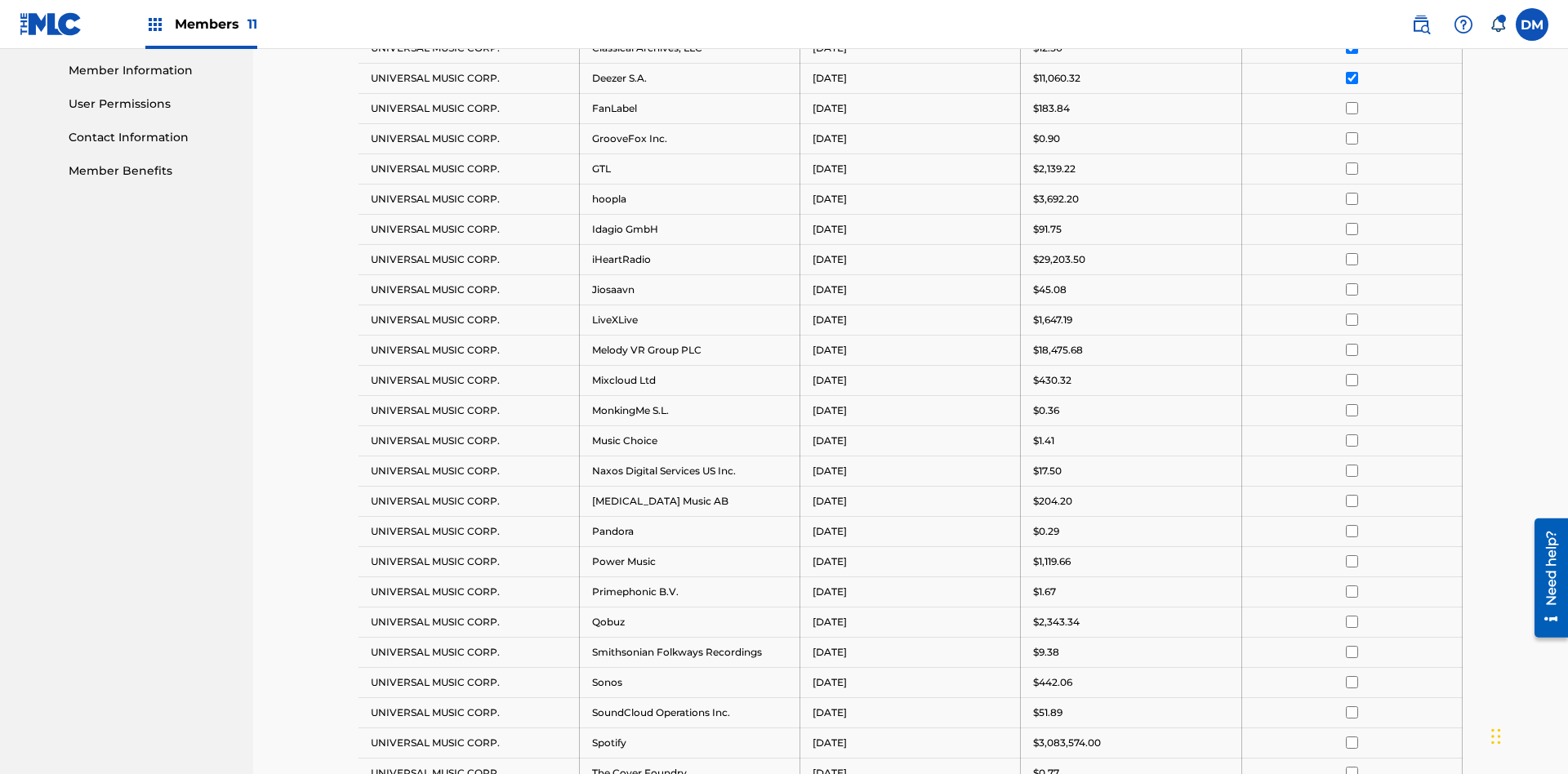
click at [1352, 104] on input "checkbox" at bounding box center [1352, 108] width 12 height 12
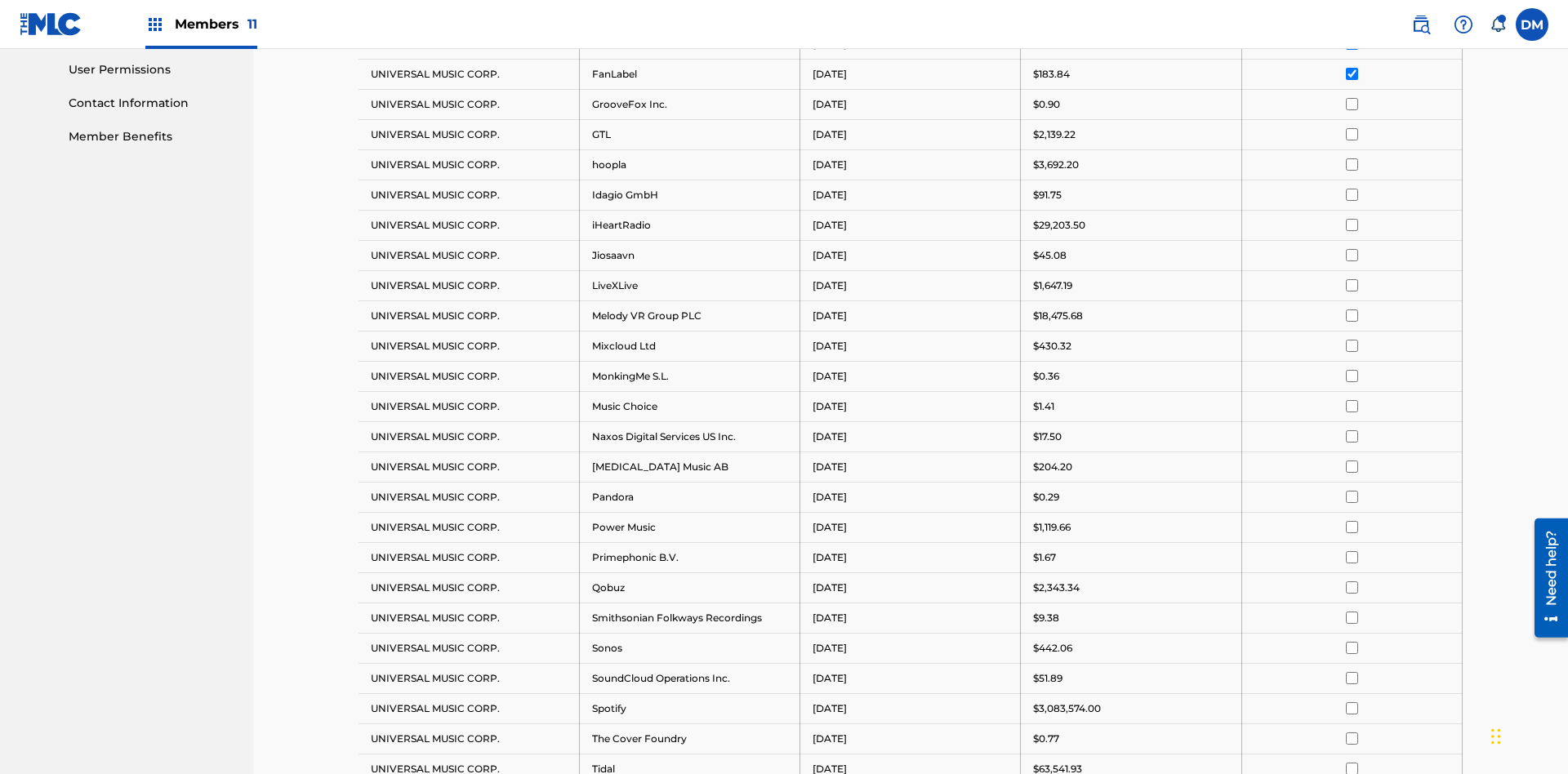
click at [1352, 104] on input "checkbox" at bounding box center [1352, 104] width 12 height 12
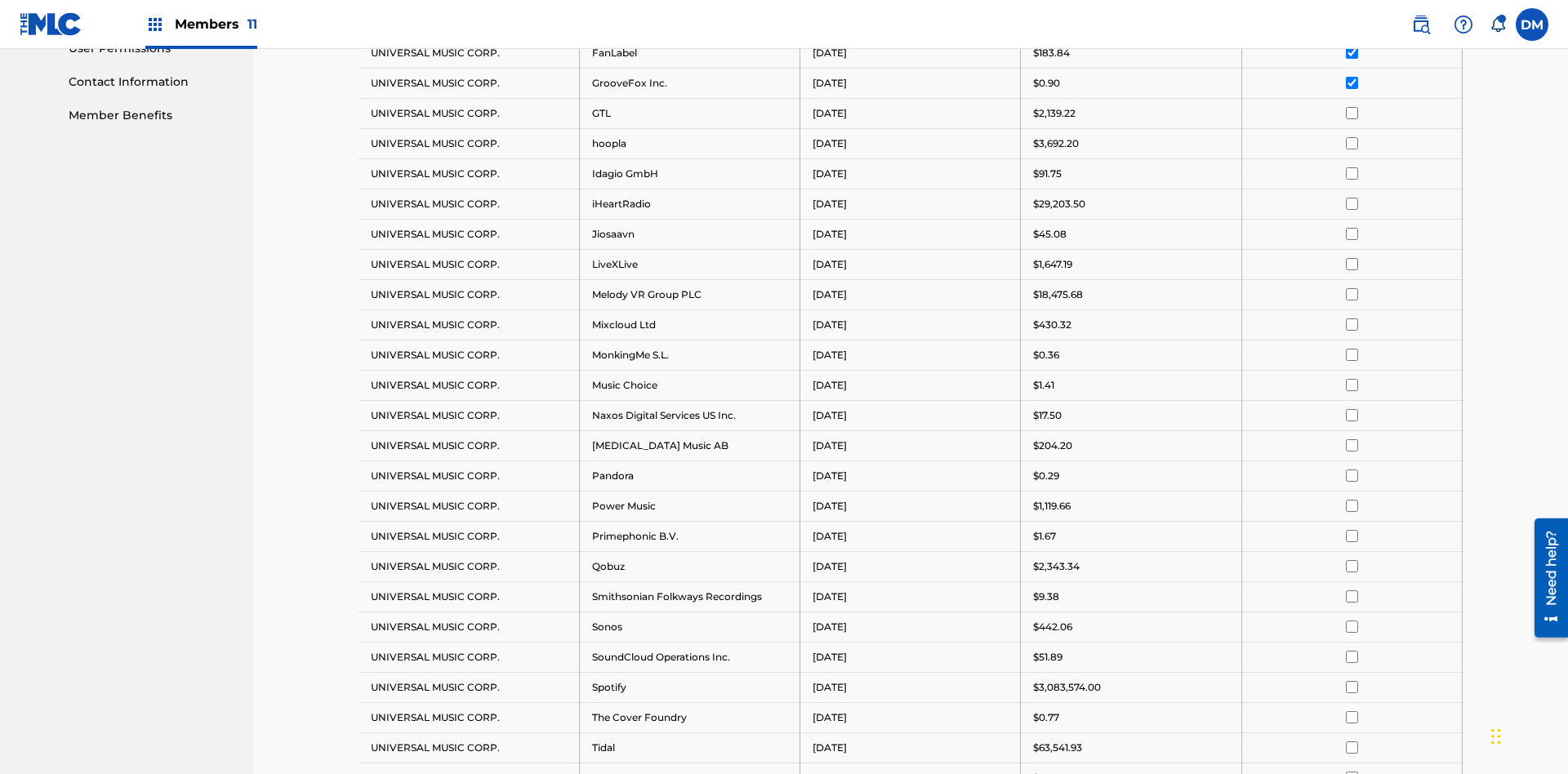
click at [1352, 107] on input "checkbox" at bounding box center [1352, 112] width 12 height 12
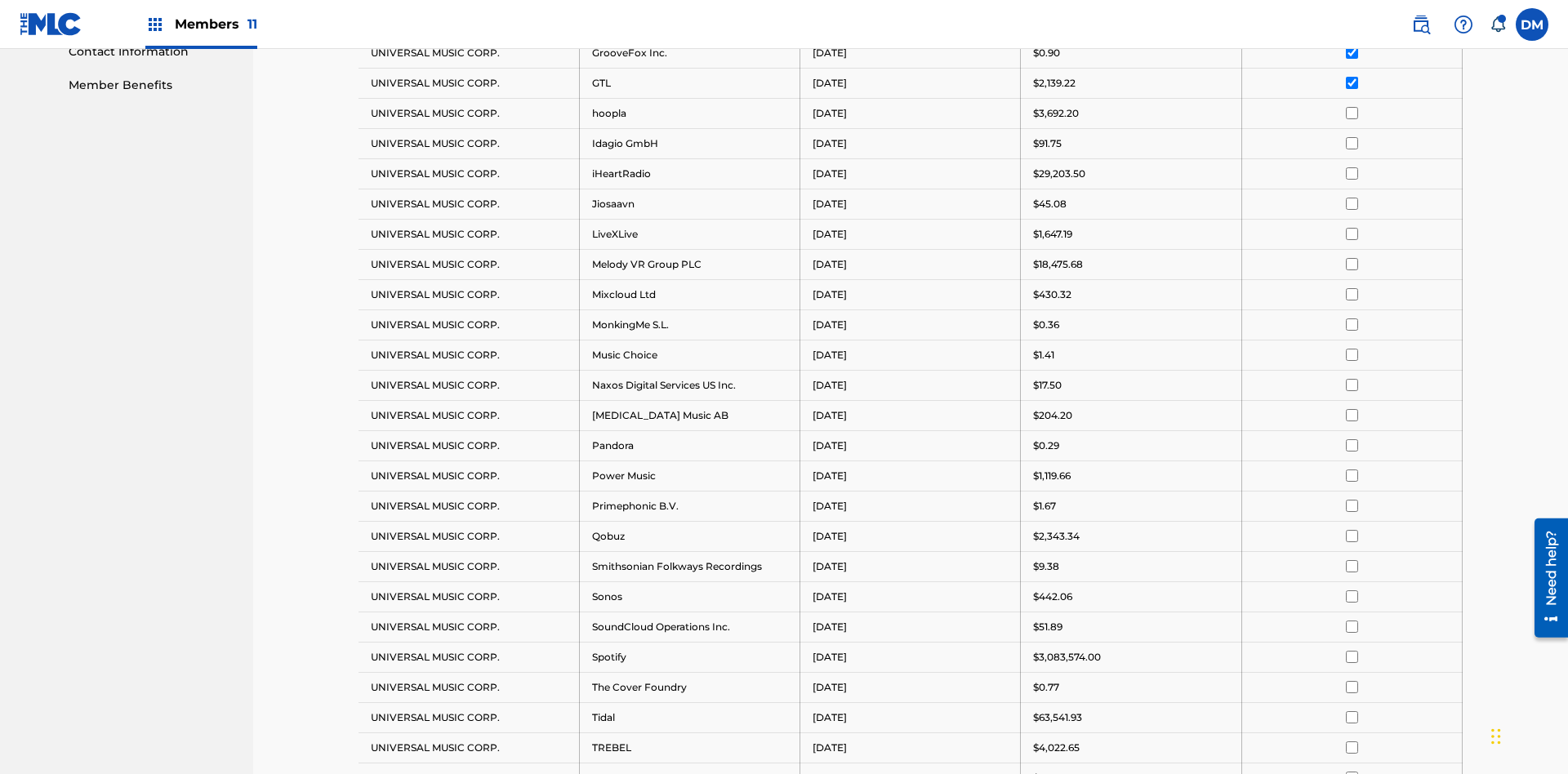
click at [1352, 107] on input "checkbox" at bounding box center [1352, 112] width 12 height 12
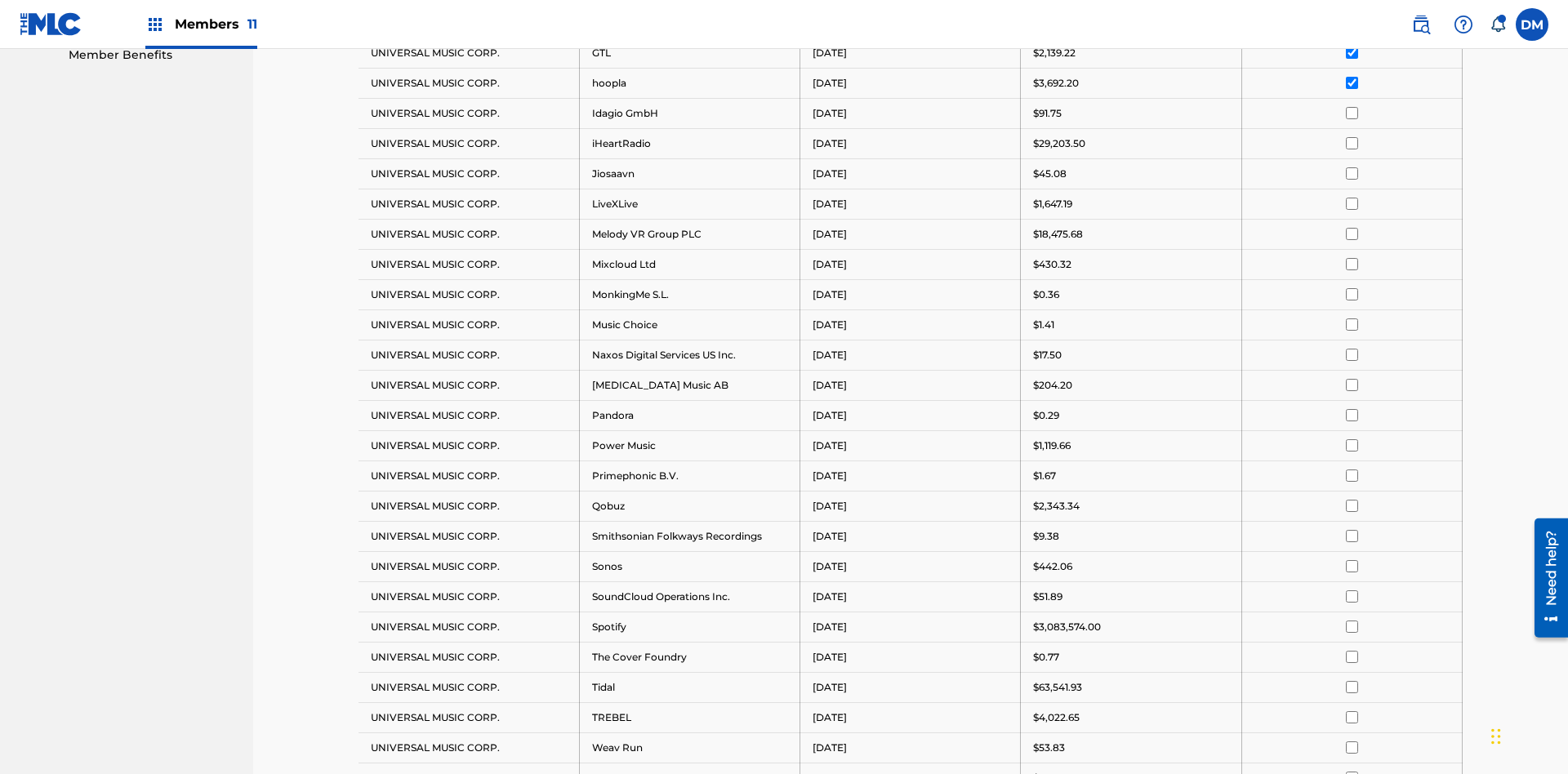
click at [1352, 107] on input "checkbox" at bounding box center [1352, 112] width 12 height 12
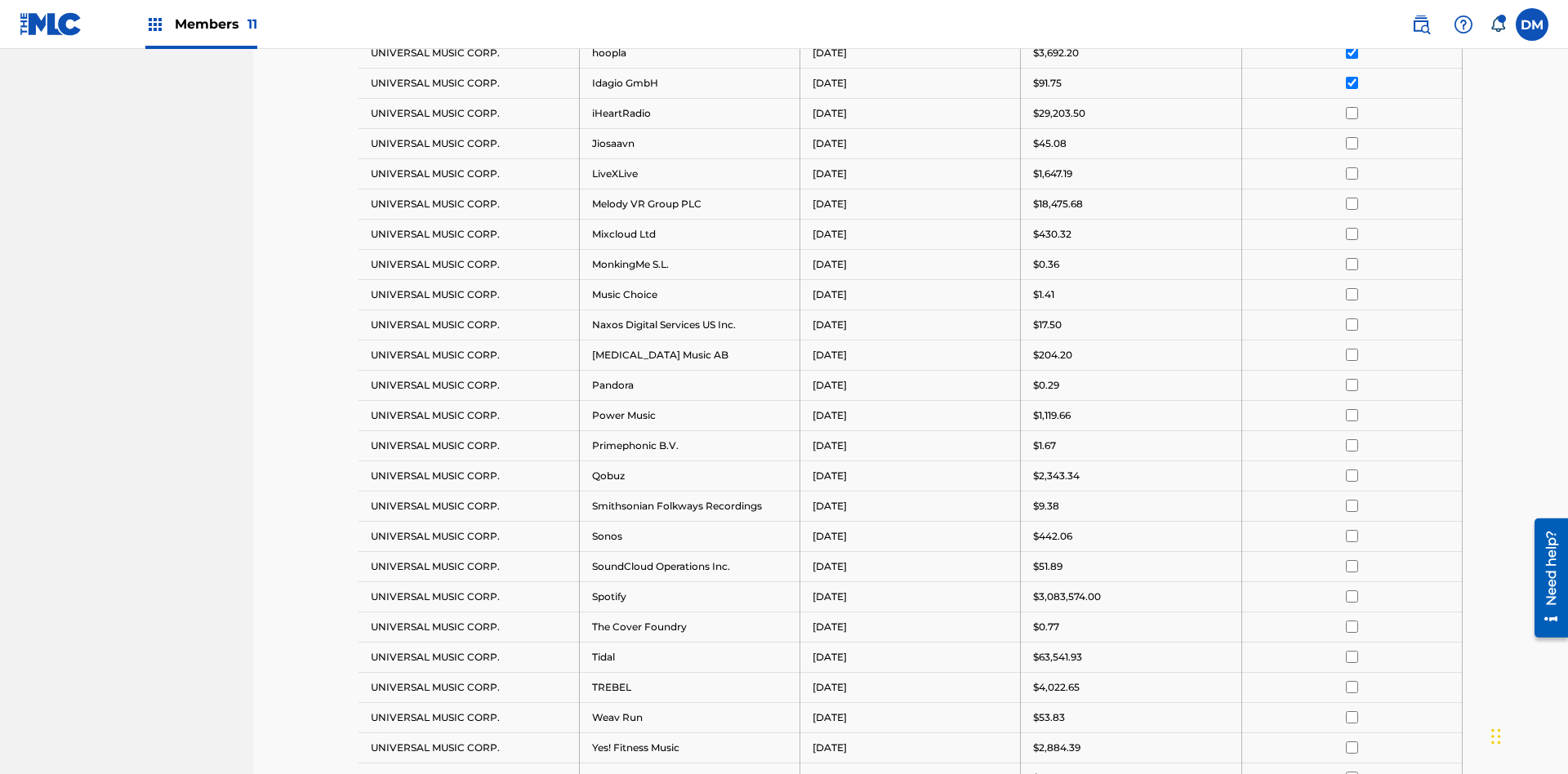
click at [1352, 107] on input "checkbox" at bounding box center [1352, 112] width 12 height 12
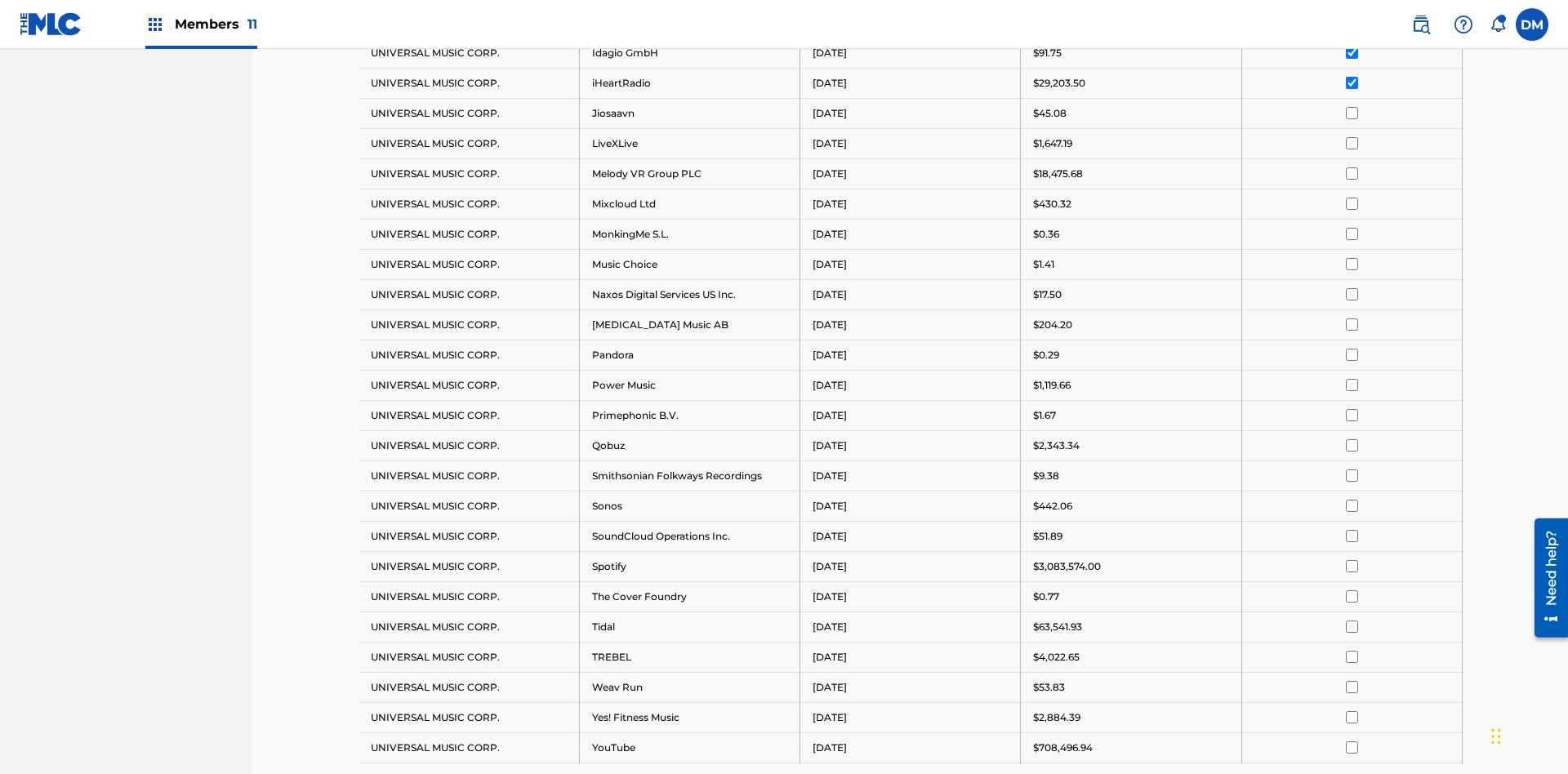
click at [1352, 107] on input "checkbox" at bounding box center [1352, 112] width 12 height 12
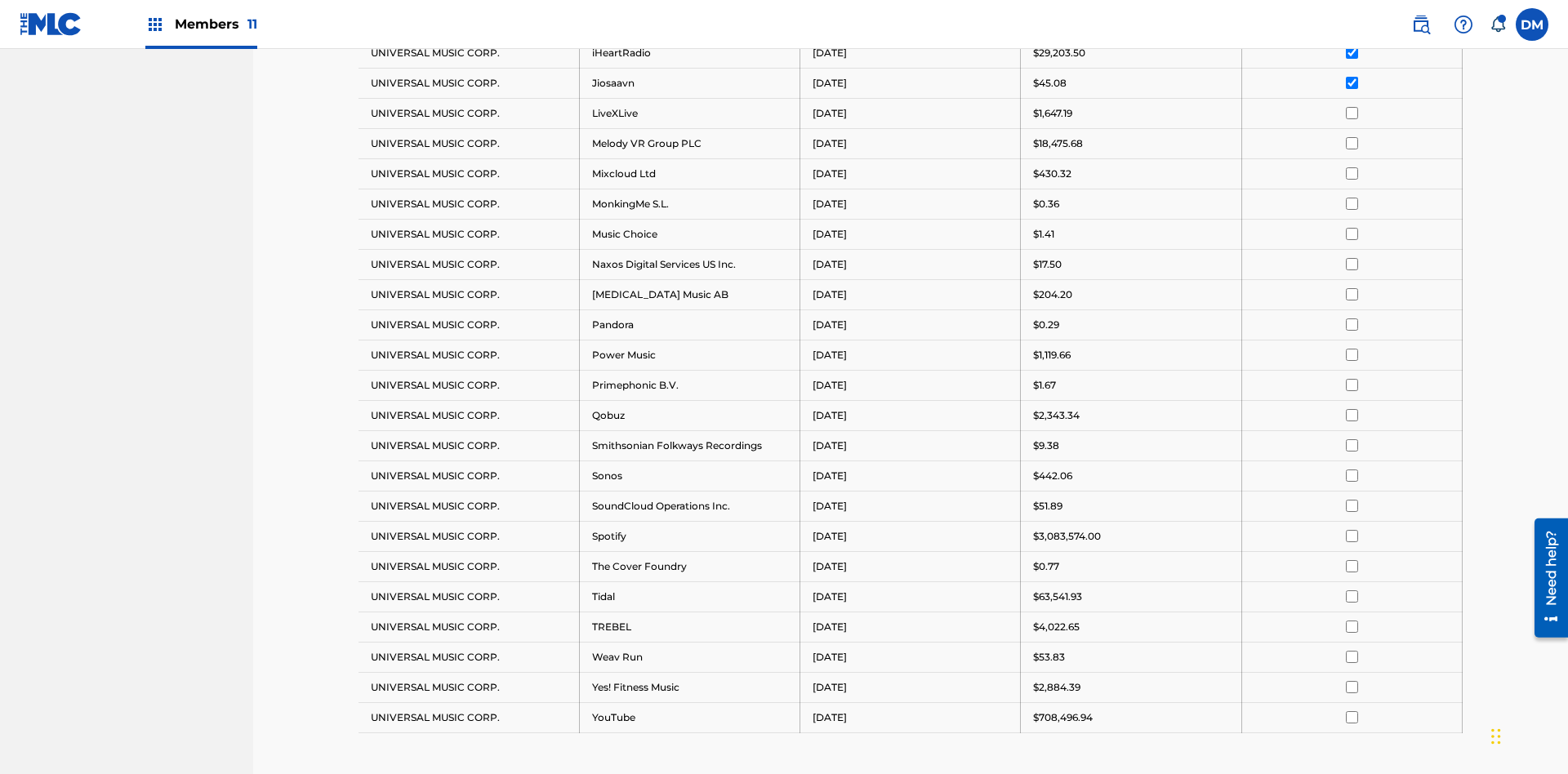
click at [1352, 107] on input "checkbox" at bounding box center [1352, 112] width 12 height 12
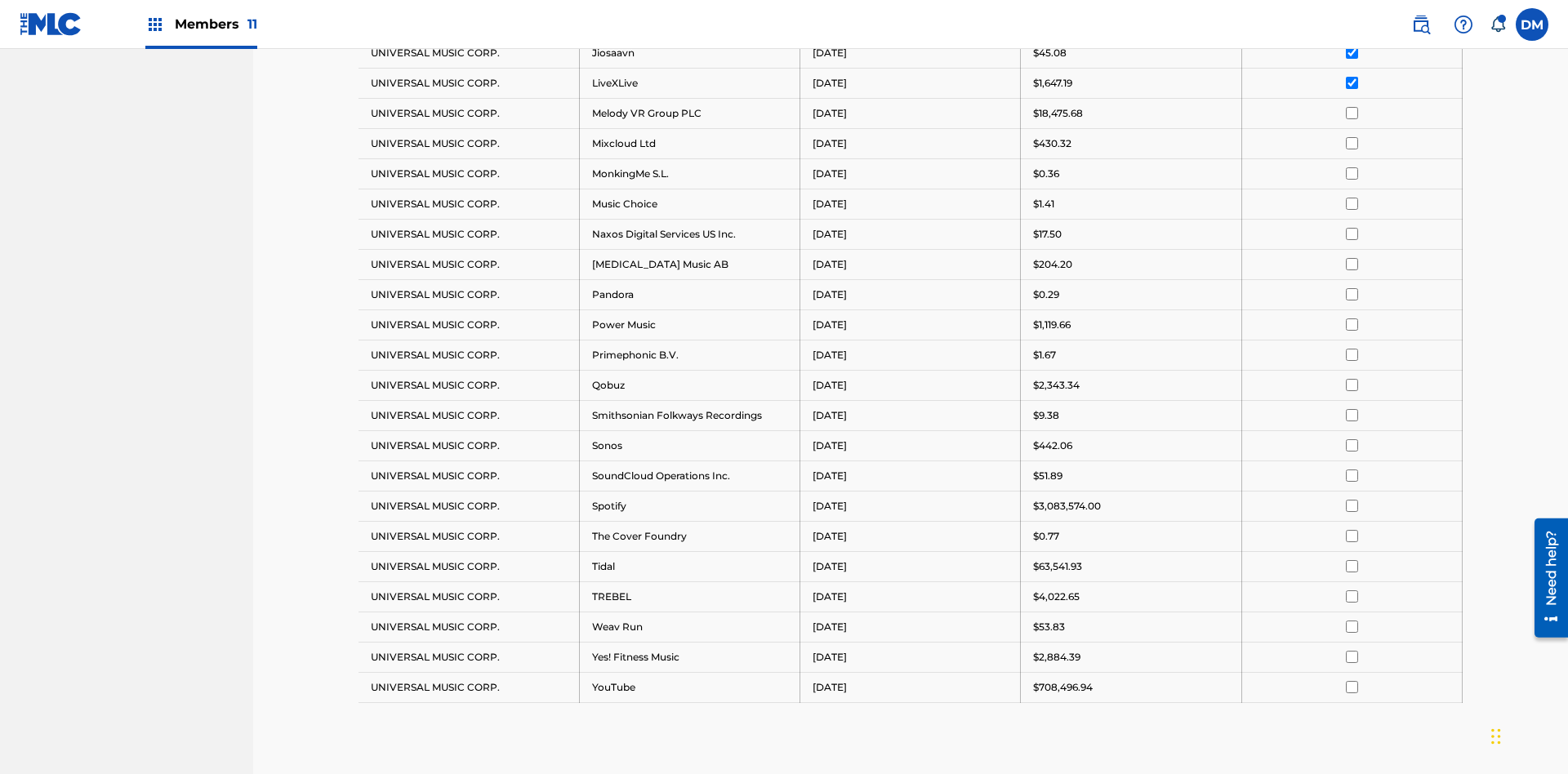
click at [1352, 107] on input "checkbox" at bounding box center [1352, 112] width 12 height 12
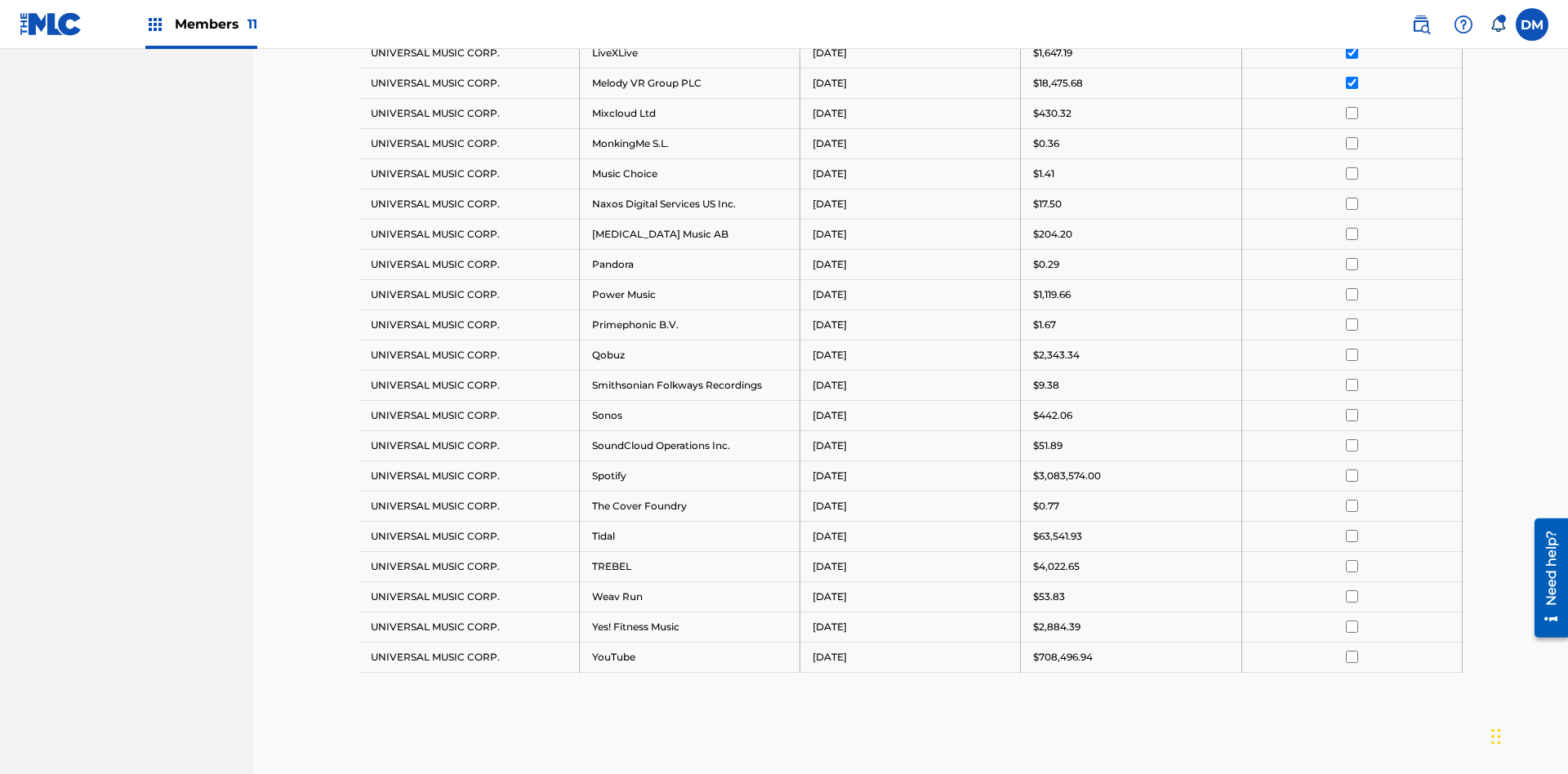
click at [1352, 107] on input "checkbox" at bounding box center [1352, 112] width 12 height 12
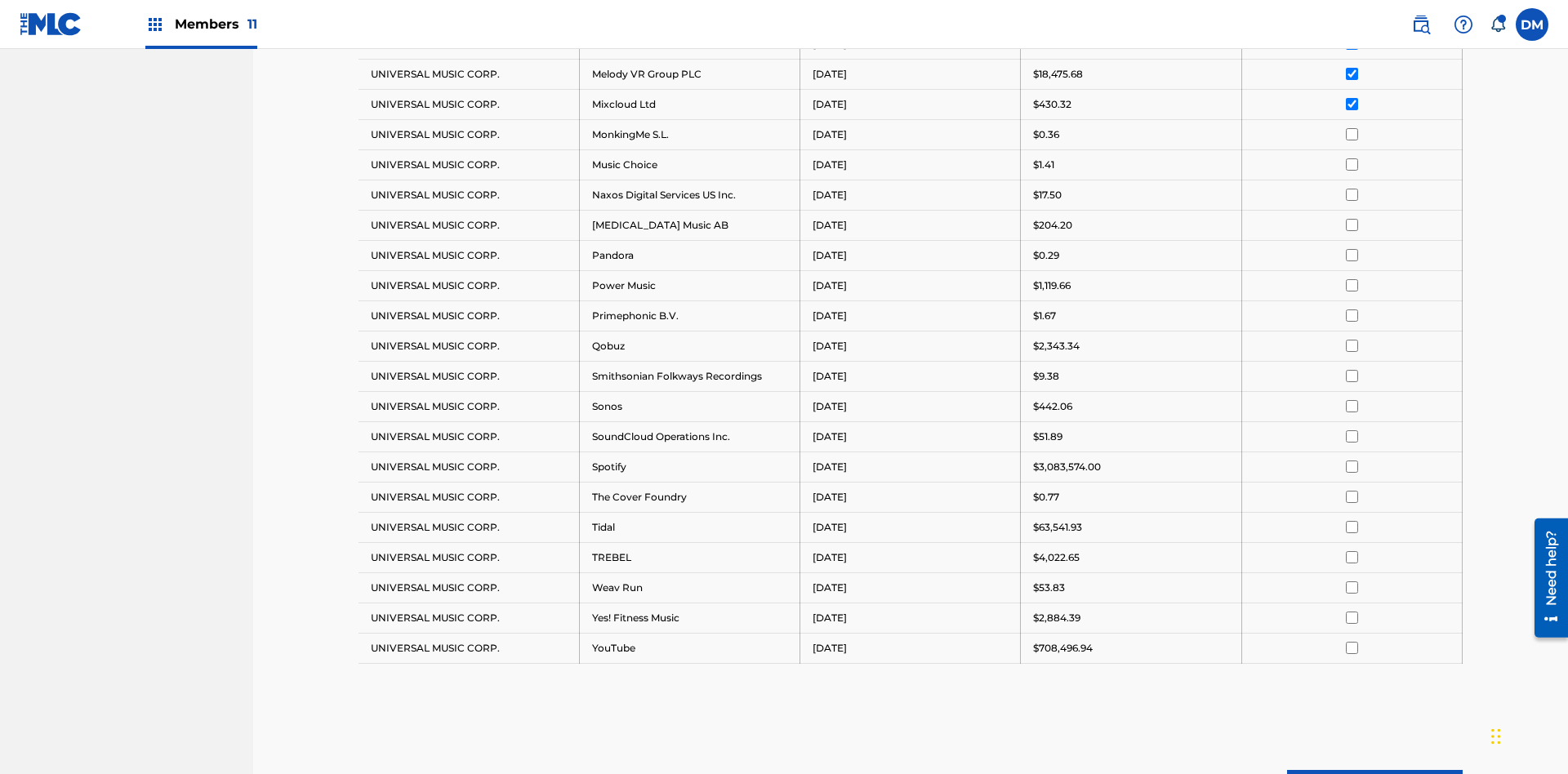
scroll to position [1032, 0]
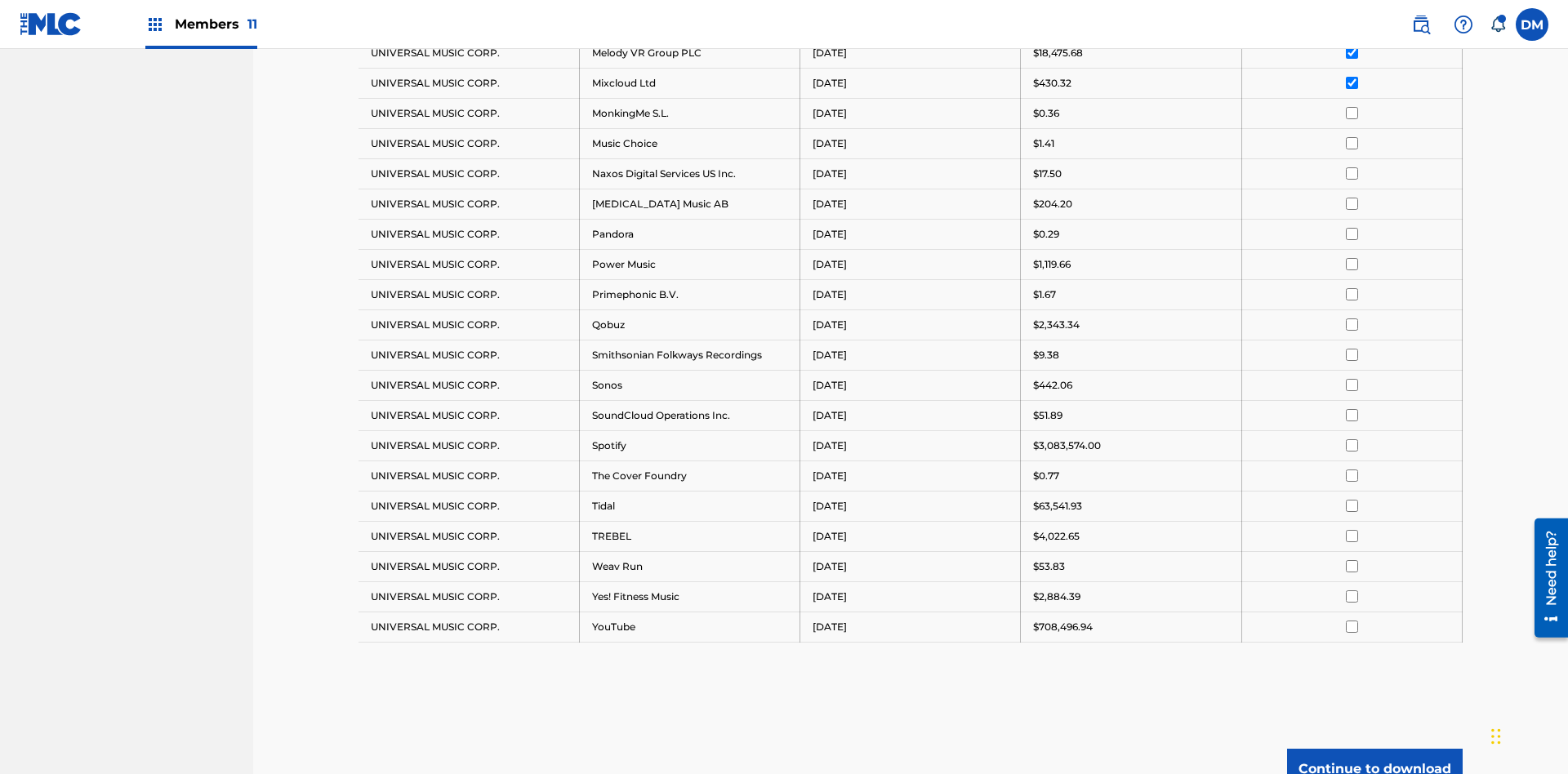
click at [1352, 107] on input "checkbox" at bounding box center [1352, 112] width 12 height 12
click at [1352, 167] on input "checkbox" at bounding box center [1352, 173] width 12 height 12
click at [1352, 319] on input "checkbox" at bounding box center [1352, 325] width 12 height 12
click at [1352, 440] on input "checkbox" at bounding box center [1352, 446] width 12 height 12
click at [1375, 749] on button "Continue to download" at bounding box center [1375, 769] width 176 height 41
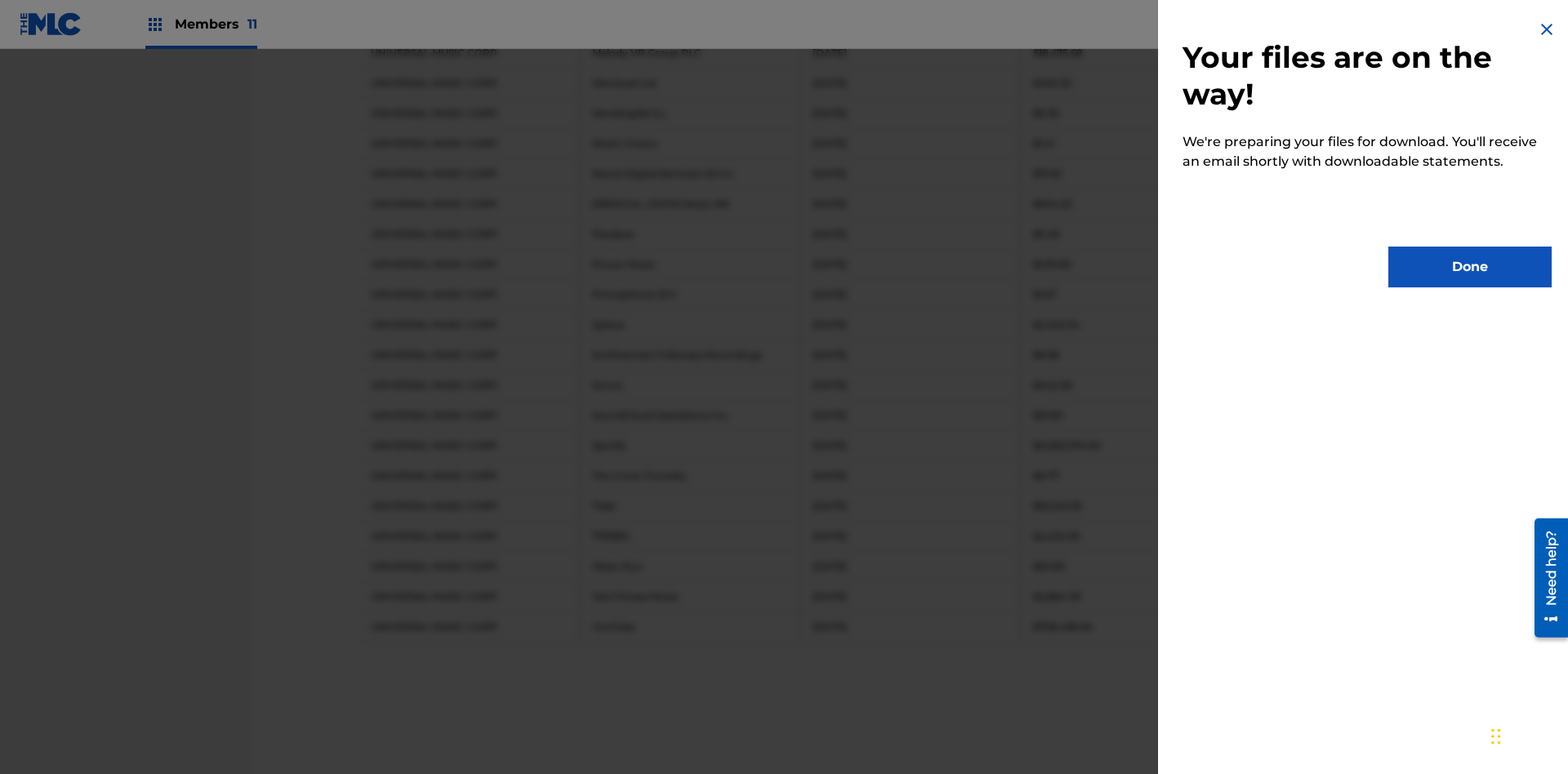
click at [1470, 267] on button "Done" at bounding box center [1470, 267] width 163 height 41
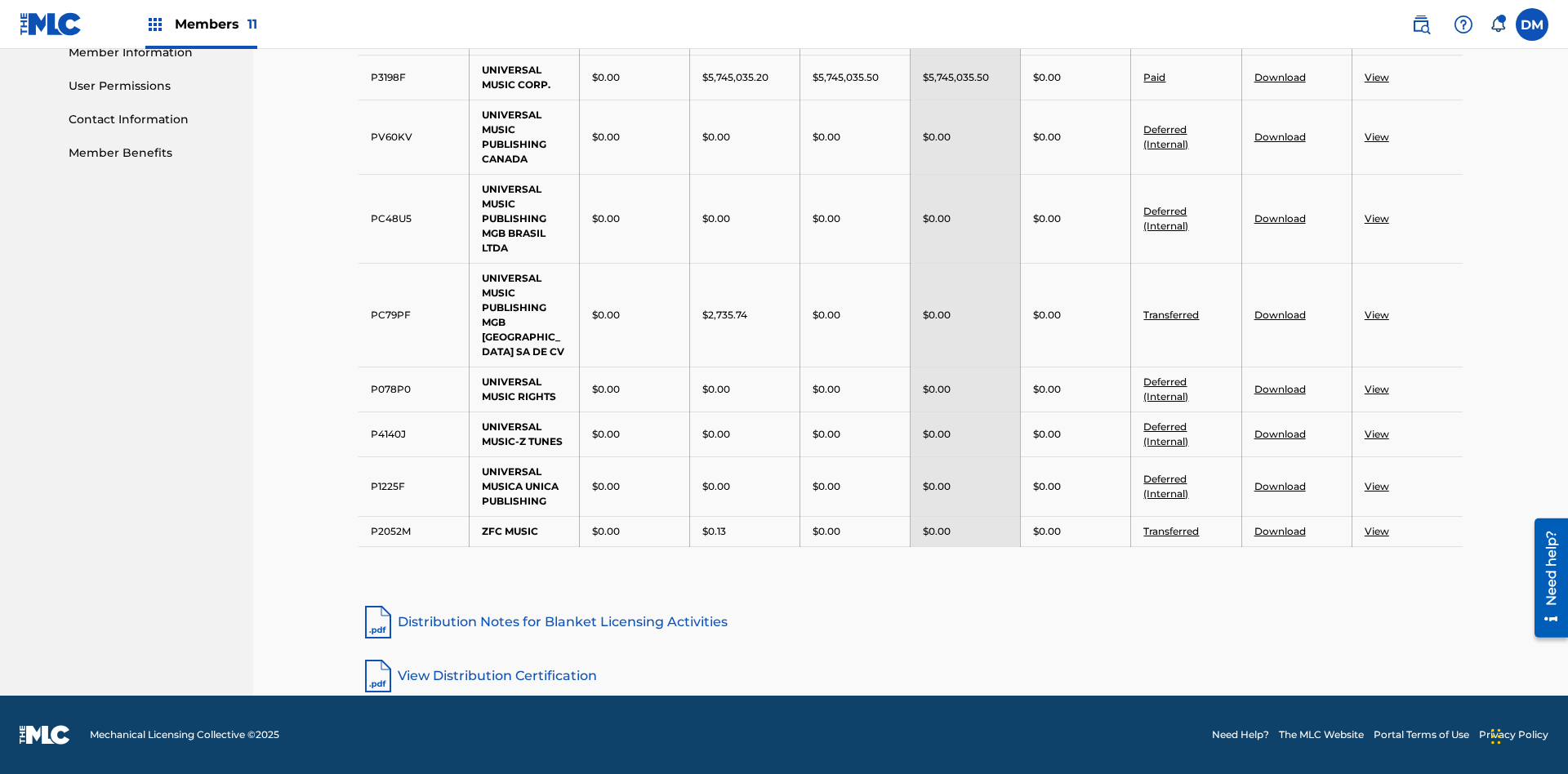
click at [1376, 389] on link "View" at bounding box center [1378, 389] width 25 height 12
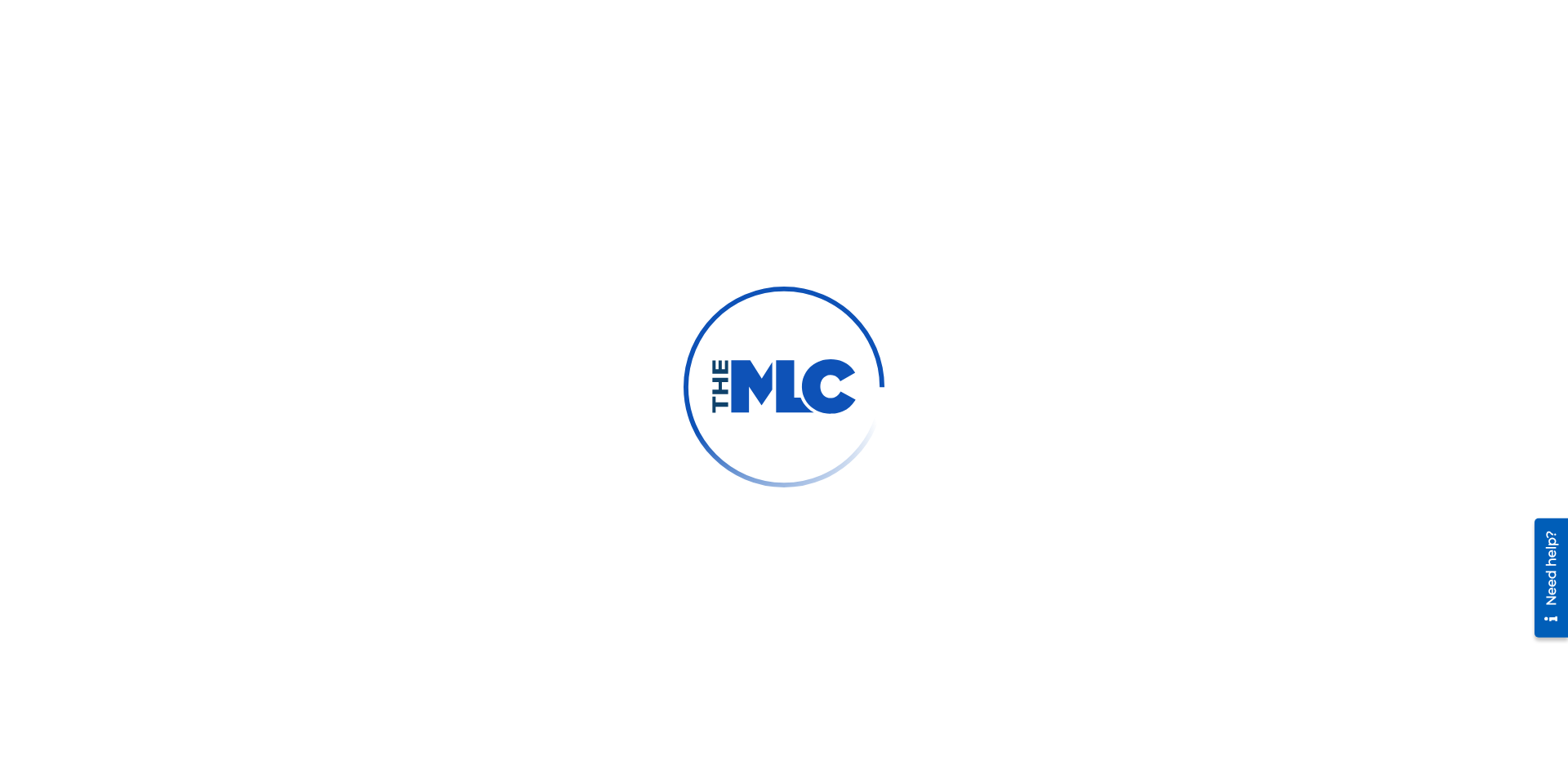
click at [151, 356] on link "Summary" at bounding box center [151, 356] width 165 height 17
